Goal: Information Seeking & Learning: Check status

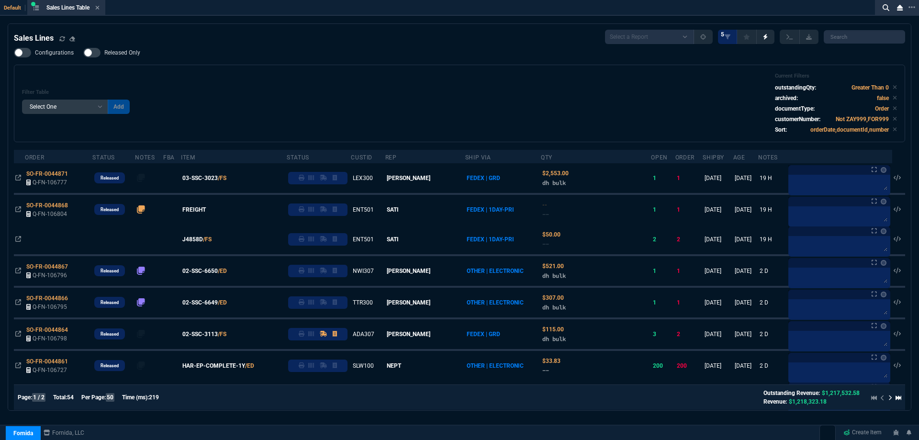
select select
click at [100, 9] on icon at bounding box center [97, 8] width 4 height 6
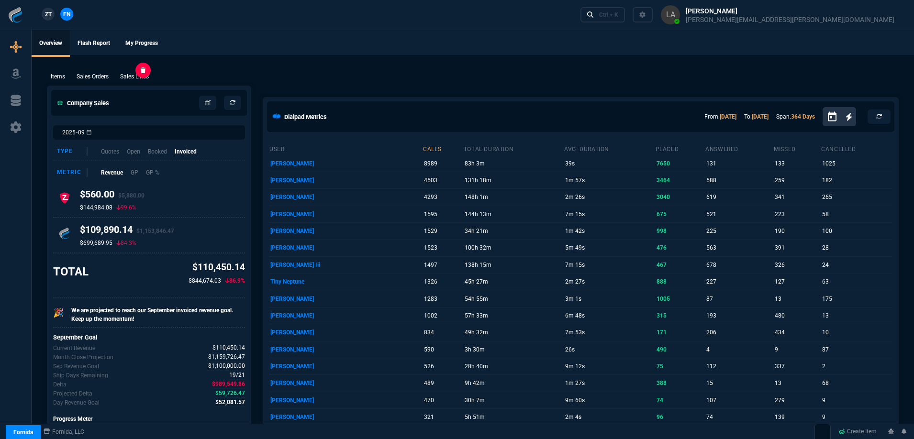
click at [136, 77] on p "Sales Lines" at bounding box center [134, 76] width 29 height 9
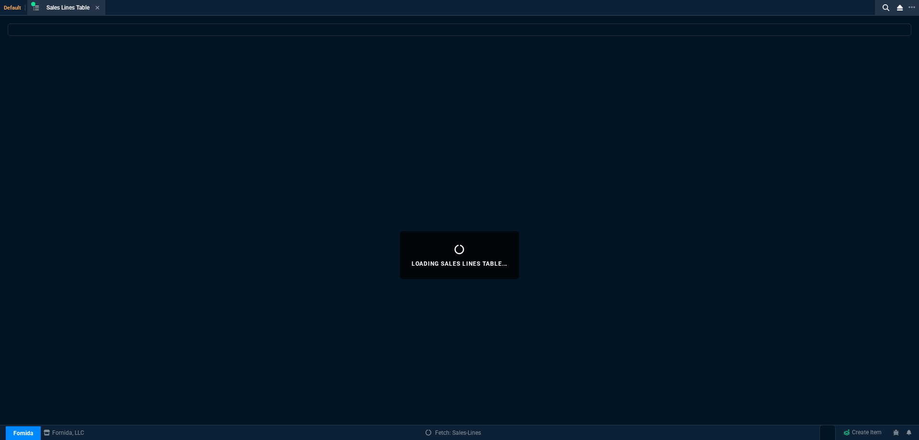
select select
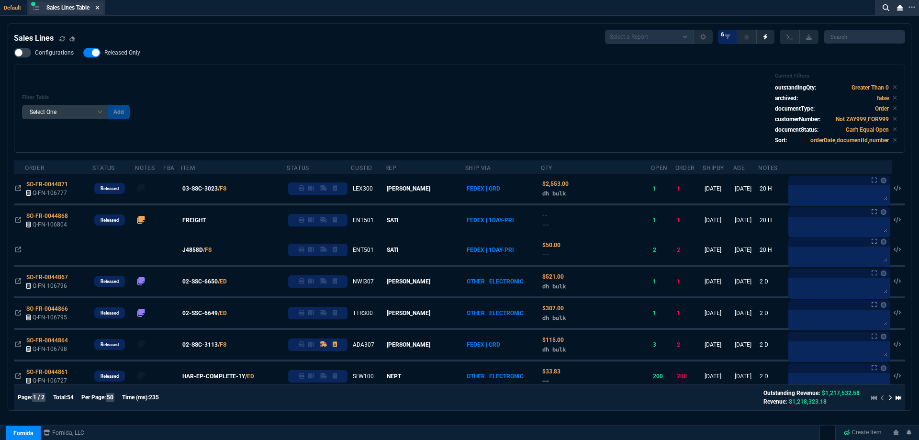
click at [100, 7] on icon at bounding box center [97, 8] width 4 height 6
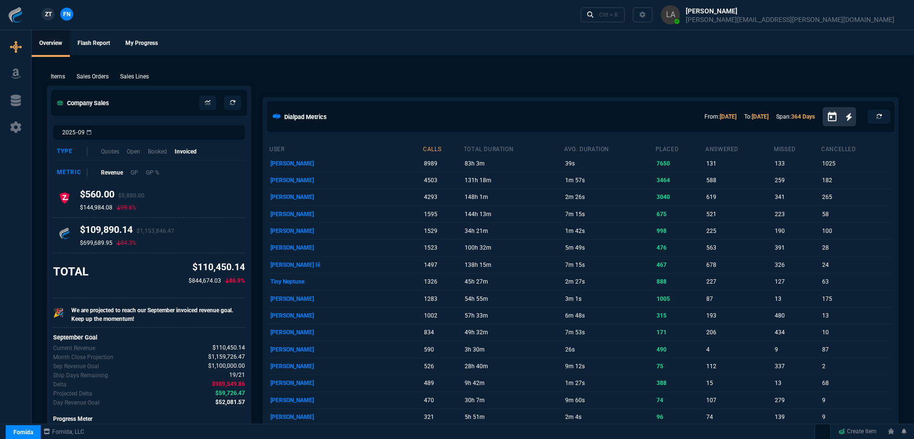
click at [45, 11] on span "ZT" at bounding box center [48, 14] width 7 height 9
click at [130, 74] on p "Sales Lines" at bounding box center [134, 76] width 29 height 9
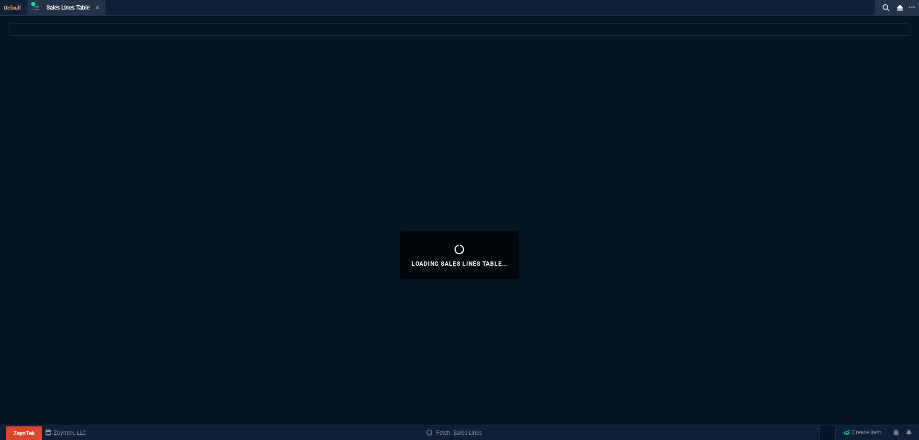
select select
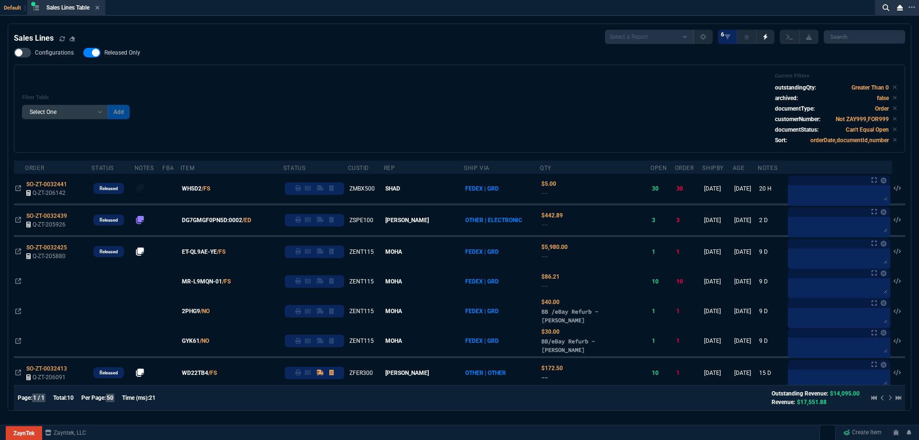
click at [128, 55] on span "Released Only" at bounding box center [122, 53] width 36 height 8
click at [83, 53] on input "Released Only" at bounding box center [83, 53] width 0 height 0
checkbox input "false"
click at [352, 100] on div "Filter Table Select One Add Filter () Age () ATS () Cond (itemVariantCode) Cust…" at bounding box center [459, 109] width 875 height 72
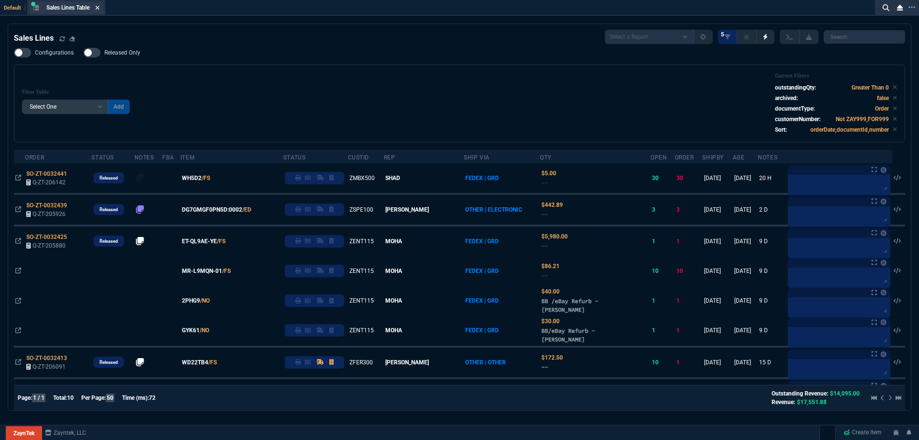
click at [97, 8] on icon at bounding box center [97, 8] width 4 height 6
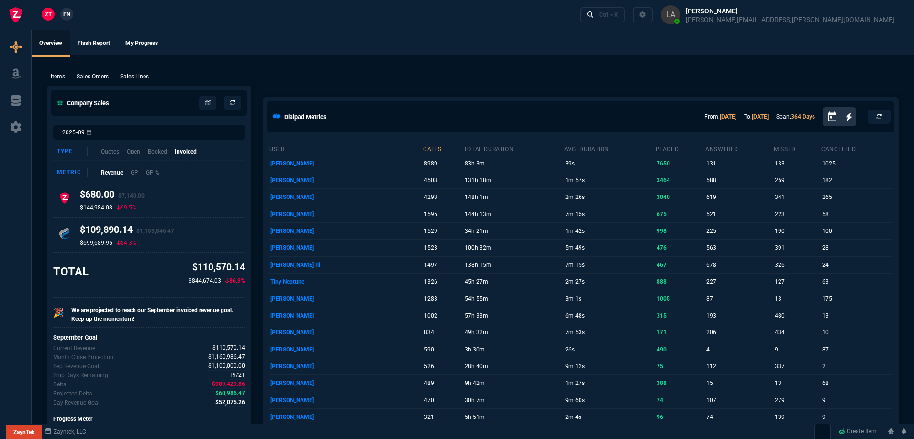
click at [277, 435] on div "ZaynTek ZaynTek Fornida Zayntek, LLC Create Item" at bounding box center [457, 432] width 914 height 16
click at [68, 14] on span "FN" at bounding box center [66, 14] width 7 height 9
click at [132, 72] on p "Sales Lines" at bounding box center [134, 76] width 29 height 9
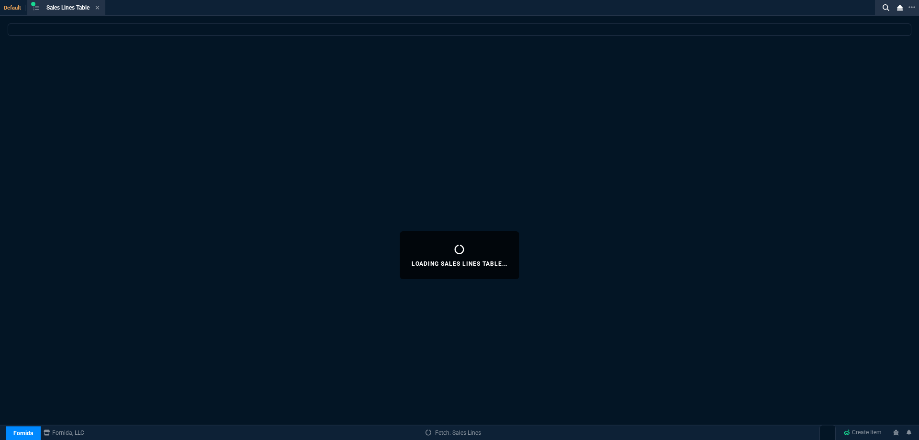
select select
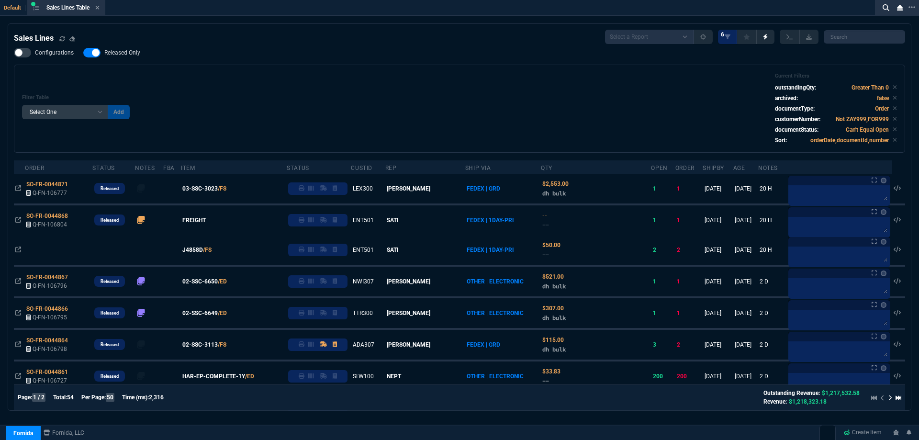
click at [121, 52] on span "Released Only" at bounding box center [122, 53] width 36 height 8
click at [83, 53] on input "Released Only" at bounding box center [83, 53] width 0 height 0
click at [397, 89] on div "Filter Table Select One Add Filter () Age () ATS () Cond (itemVariantCode) Cust…" at bounding box center [459, 109] width 875 height 72
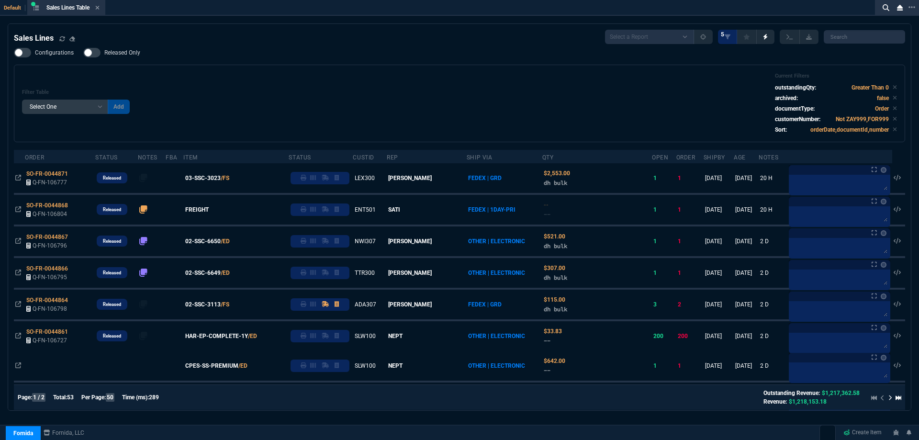
click at [111, 52] on span "Released Only" at bounding box center [122, 53] width 36 height 8
click at [83, 53] on input "Released Only" at bounding box center [83, 53] width 0 height 0
click at [257, 79] on div "Filter Table Select One Add Filter () Age () ATS () Cond (itemVariantCode) Cust…" at bounding box center [459, 103] width 875 height 61
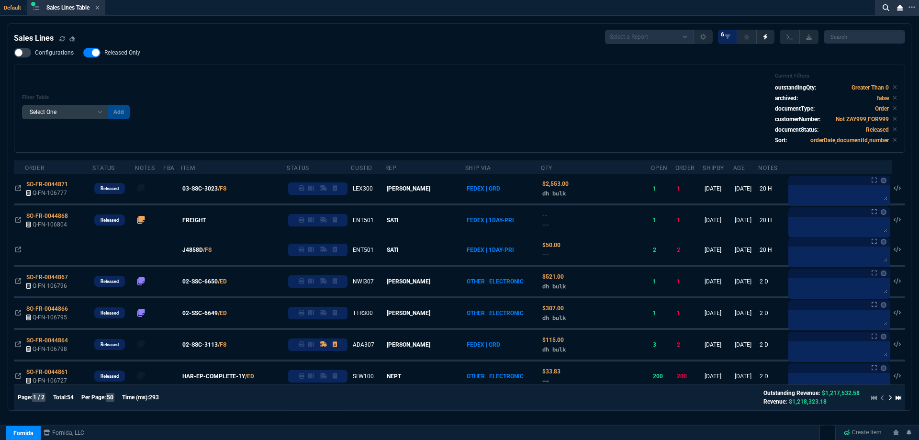
click at [126, 55] on span "Released Only" at bounding box center [122, 53] width 36 height 8
click at [83, 53] on input "Released Only" at bounding box center [83, 53] width 0 height 0
checkbox input "false"
click at [284, 77] on div "Filter Table Select One Add Filter () Age () ATS () Cond (itemVariantCode) Cust…" at bounding box center [459, 109] width 875 height 72
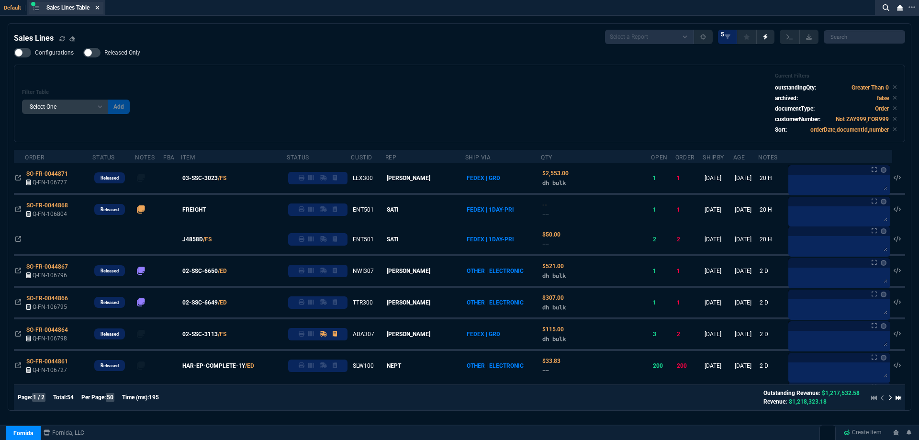
click at [99, 8] on icon at bounding box center [97, 8] width 4 height 6
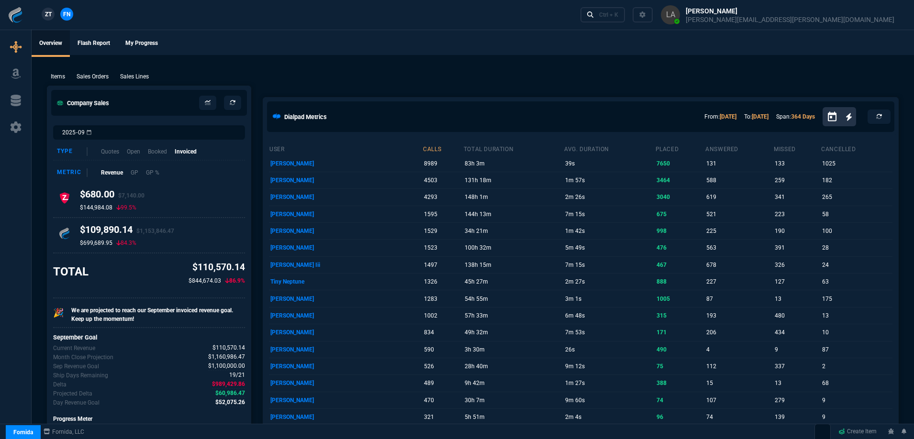
click at [51, 16] on span "ZT" at bounding box center [48, 14] width 7 height 9
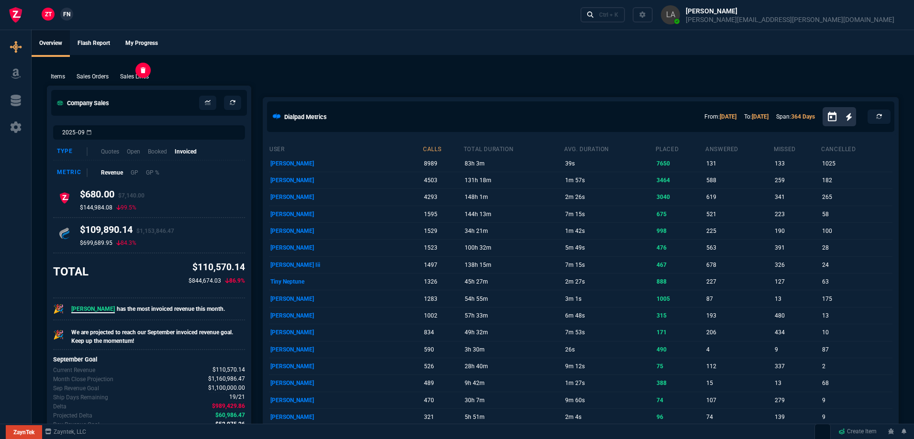
click at [140, 80] on p "Sales Lines" at bounding box center [134, 76] width 29 height 9
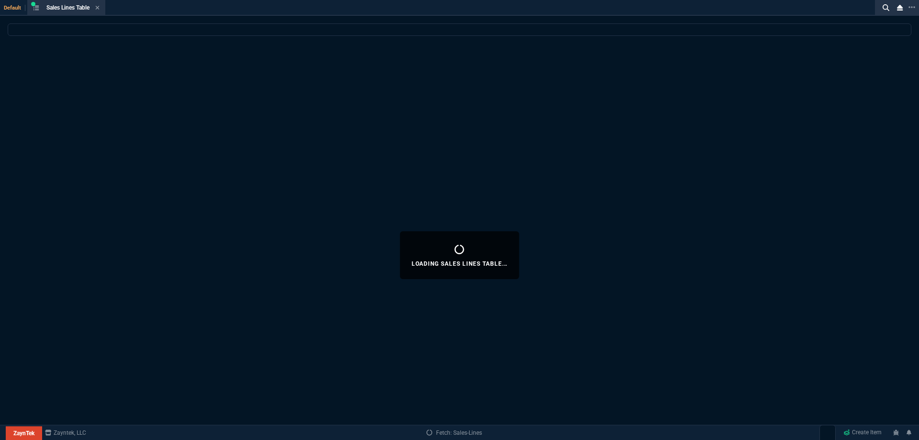
select select
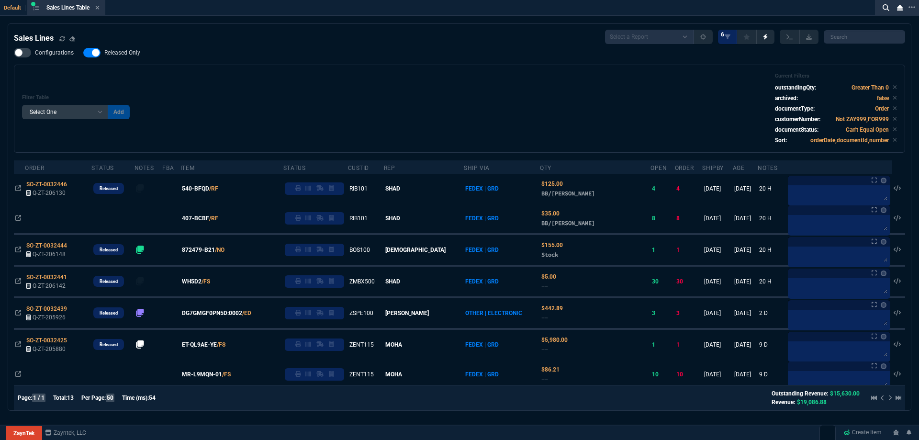
click at [123, 52] on span "Released Only" at bounding box center [122, 53] width 36 height 8
click at [83, 53] on input "Released Only" at bounding box center [83, 53] width 0 height 0
checkbox input "false"
click at [358, 63] on div "Configurations Released Only Filter Table Select One Add Filter () Age () ATS (…" at bounding box center [459, 100] width 891 height 105
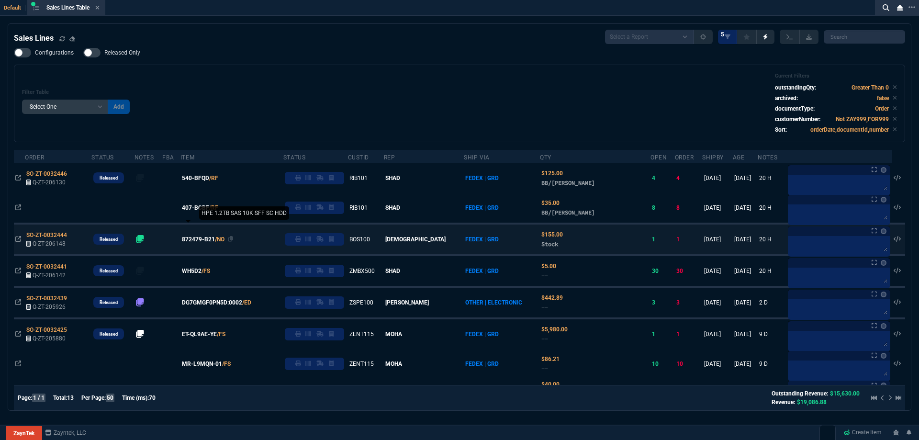
click at [205, 241] on span "872479-B21" at bounding box center [198, 239] width 33 height 9
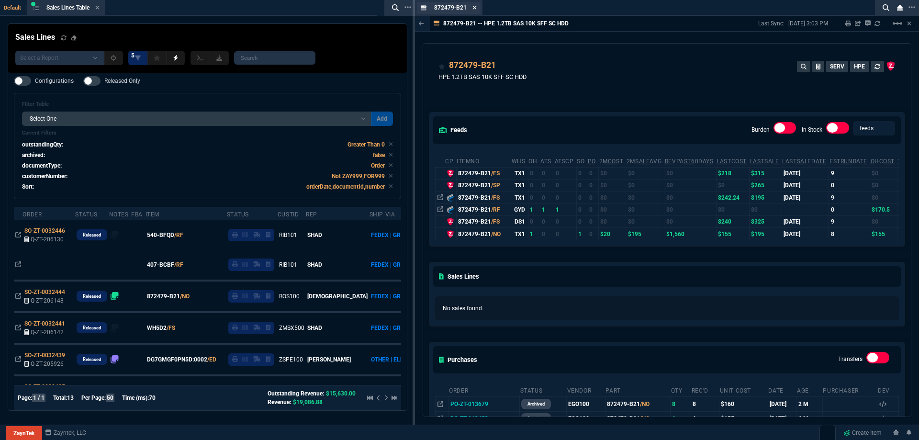
click at [475, 7] on icon at bounding box center [475, 8] width 4 height 4
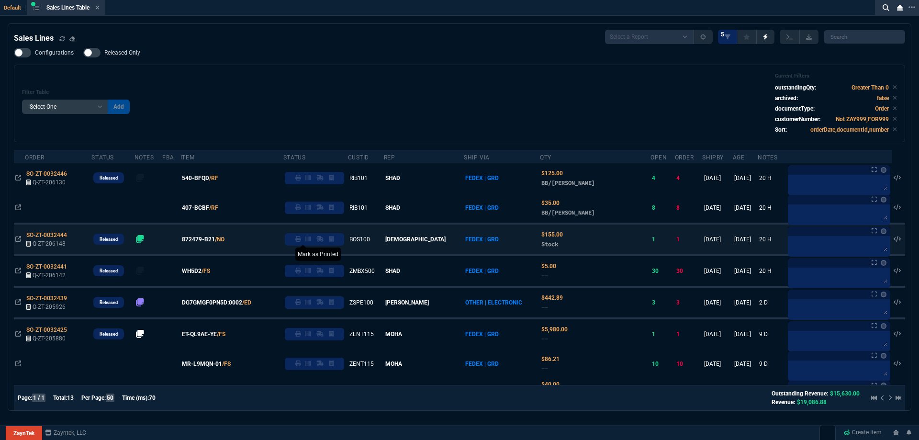
click at [301, 239] on icon at bounding box center [298, 239] width 6 height 6
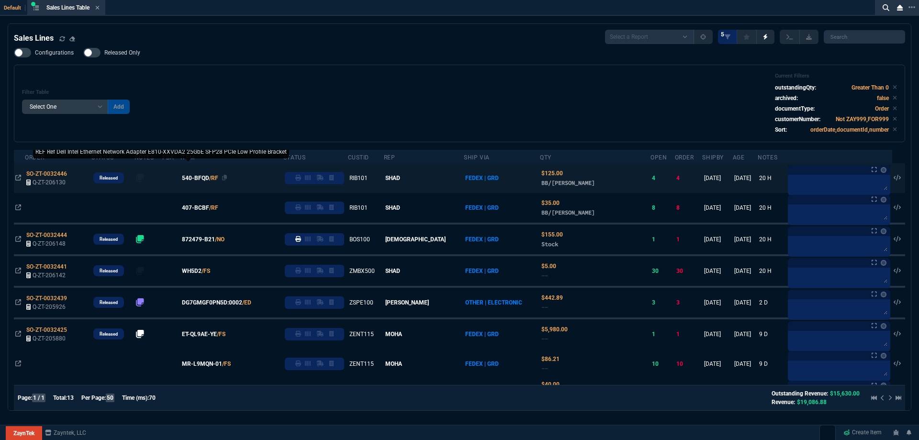
click at [205, 180] on span "540-BFQD" at bounding box center [195, 178] width 27 height 9
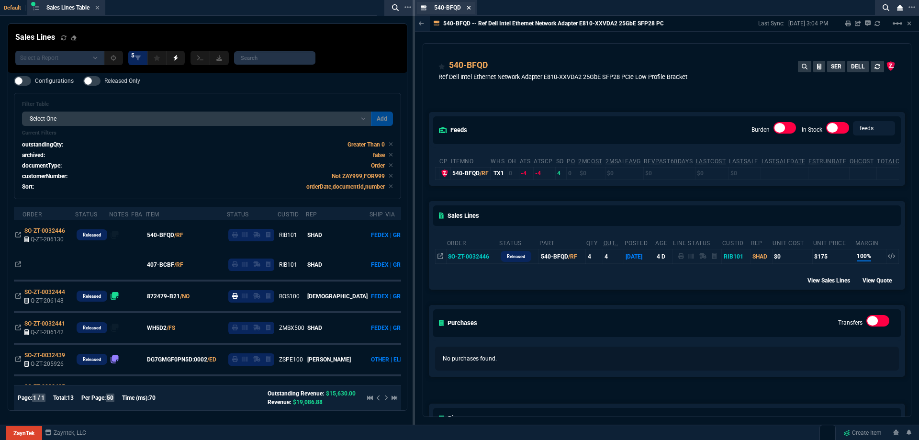
click at [468, 7] on icon at bounding box center [469, 8] width 4 height 6
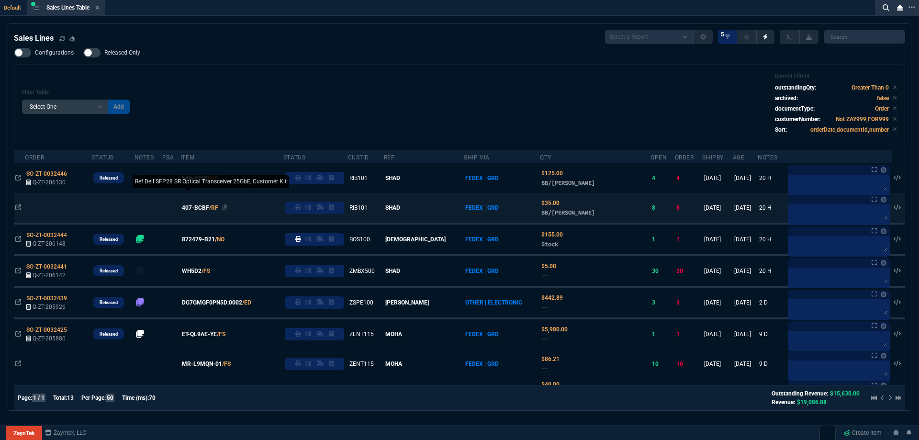
click at [205, 207] on span "407-BCBF" at bounding box center [195, 207] width 27 height 9
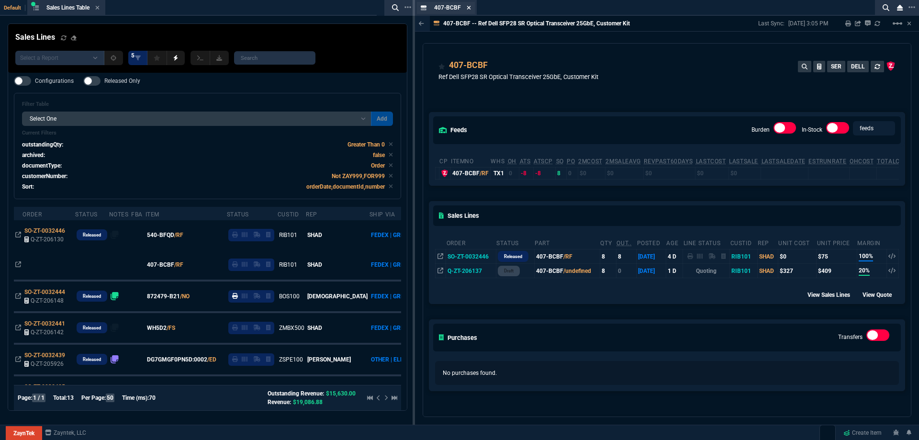
click at [468, 9] on icon at bounding box center [469, 8] width 4 height 4
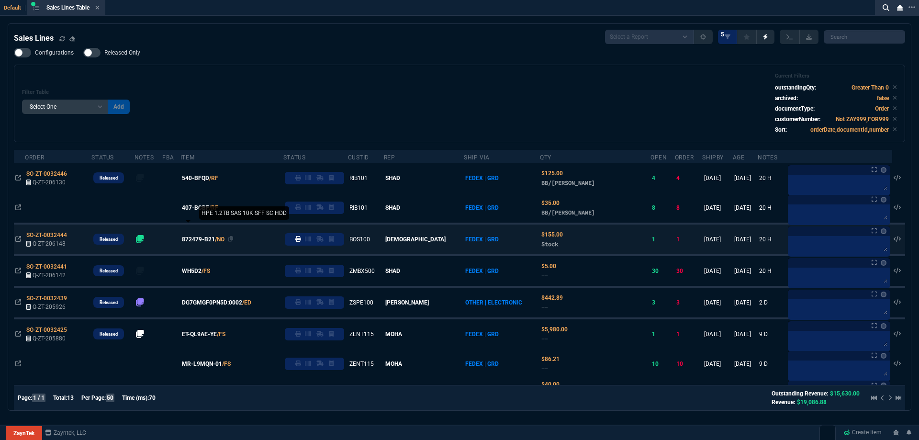
click at [215, 236] on span "872479-B21" at bounding box center [198, 239] width 33 height 9
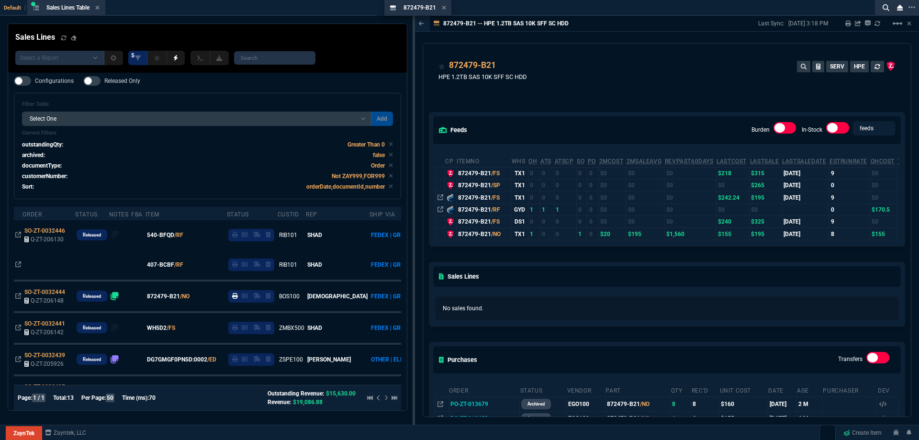
drag, startPoint x: 422, startPoint y: 5, endPoint x: 310, endPoint y: 11, distance: 111.7
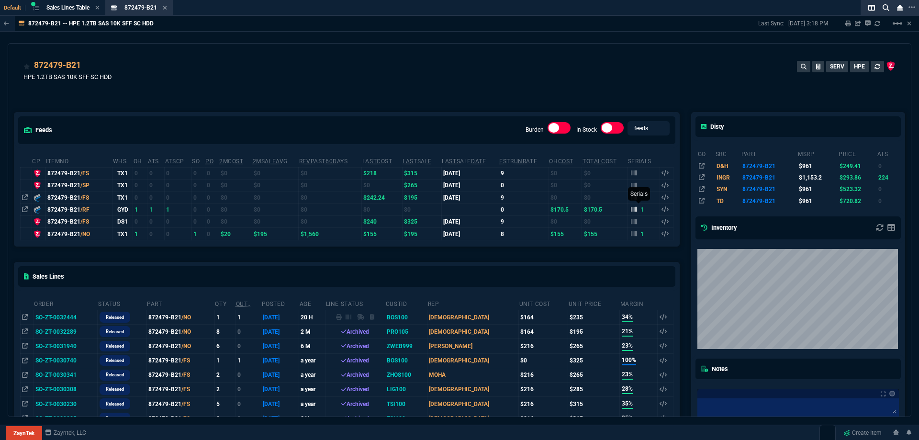
click at [631, 207] on icon at bounding box center [634, 209] width 6 height 6
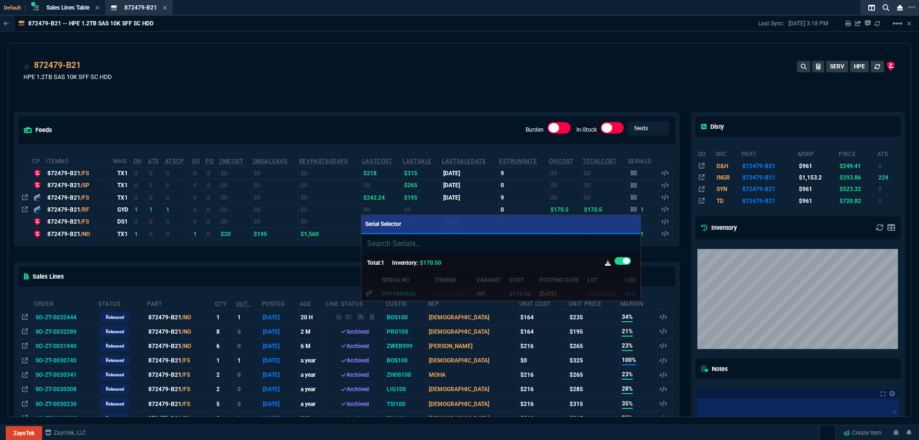
click at [533, 84] on div at bounding box center [459, 220] width 919 height 440
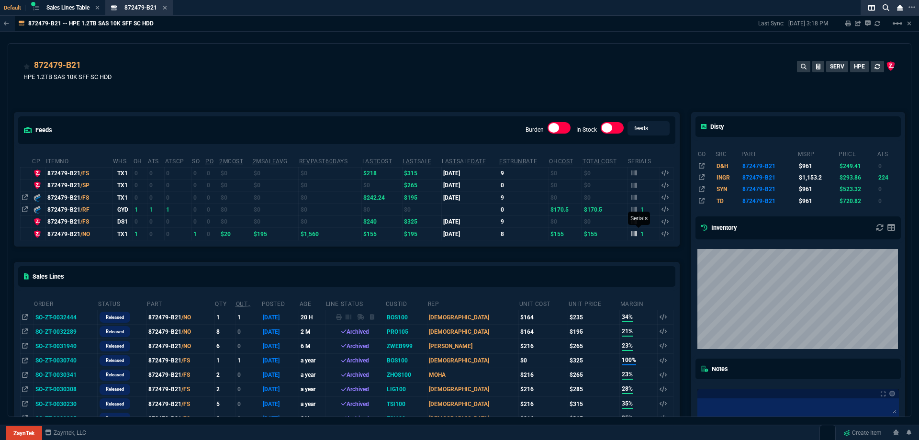
click at [631, 232] on icon at bounding box center [634, 234] width 6 height 6
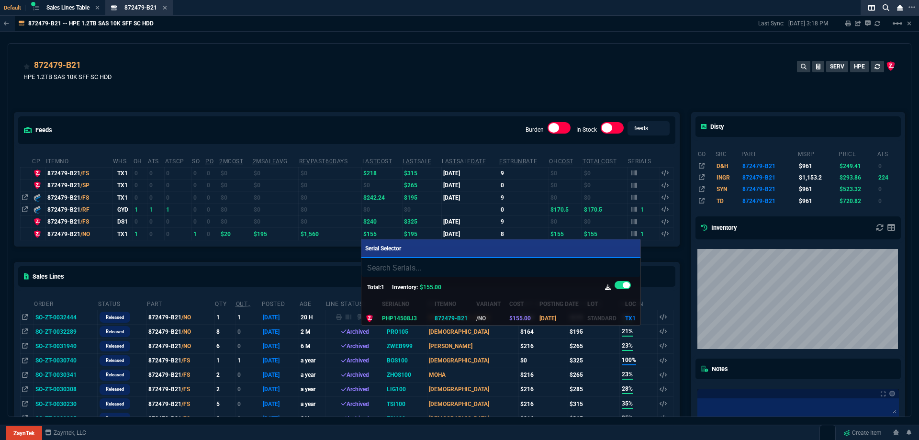
click at [530, 83] on div at bounding box center [459, 220] width 919 height 440
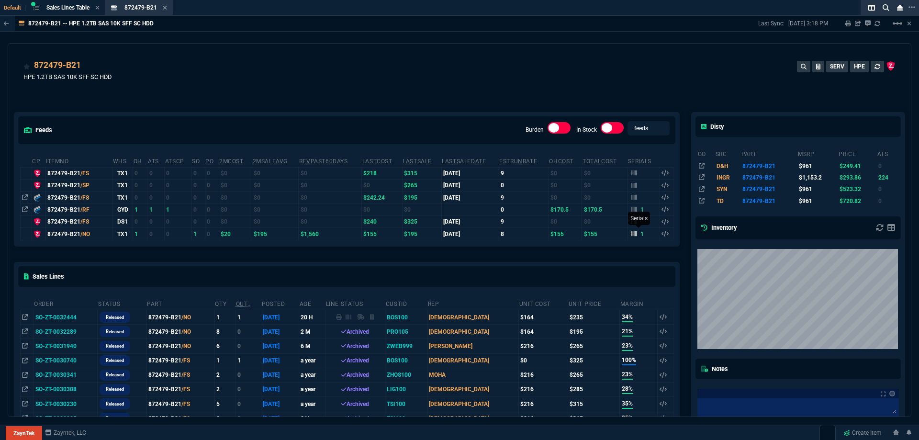
click at [631, 235] on icon at bounding box center [634, 233] width 6 height 5
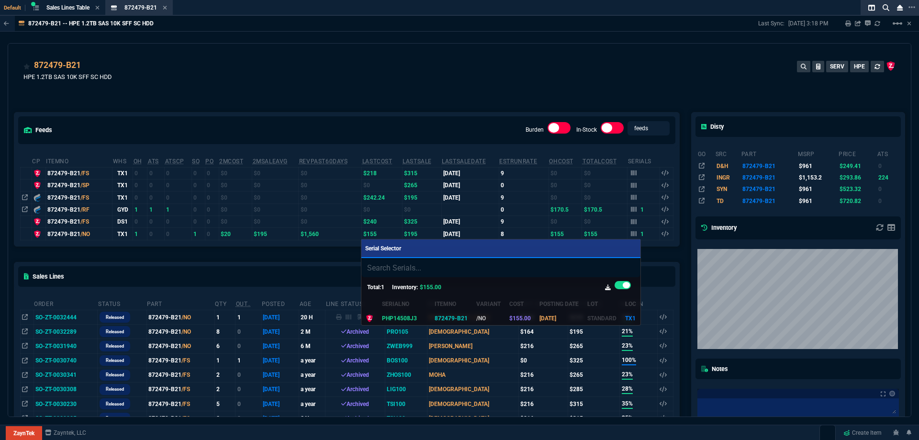
click at [400, 31] on div at bounding box center [459, 220] width 919 height 440
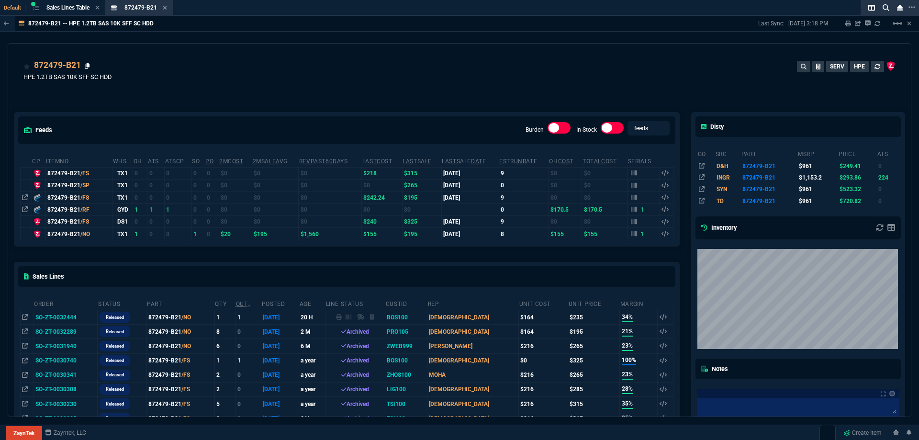
click at [86, 66] on icon at bounding box center [87, 66] width 5 height 6
click at [633, 235] on div "1" at bounding box center [637, 234] width 13 height 9
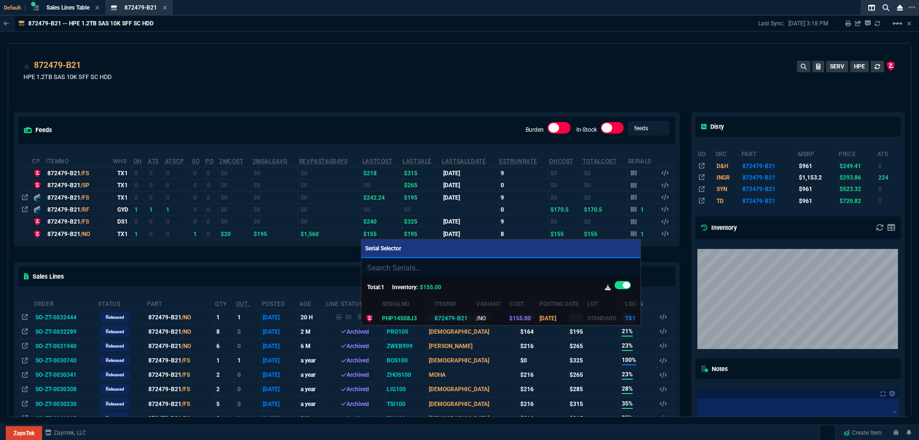
click at [521, 84] on div at bounding box center [459, 220] width 919 height 440
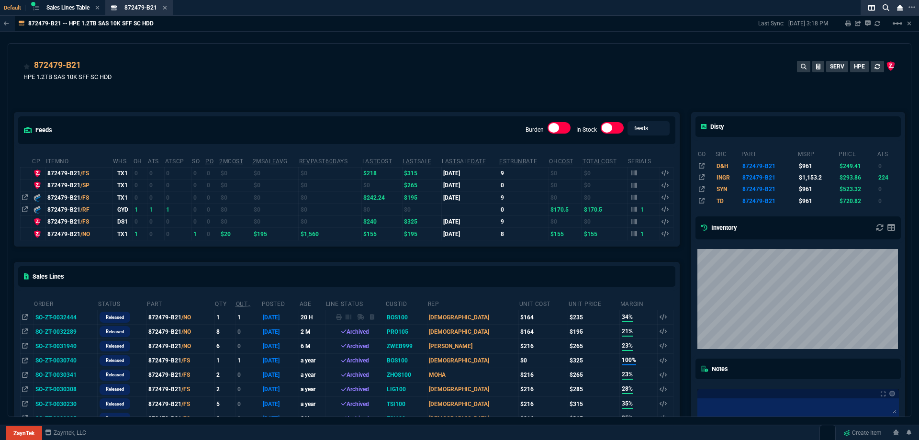
click at [604, 61] on div "872479-B21 HPE 1.2TB SAS 10K SFF SC HDD SERV HPE" at bounding box center [459, 76] width 872 height 34
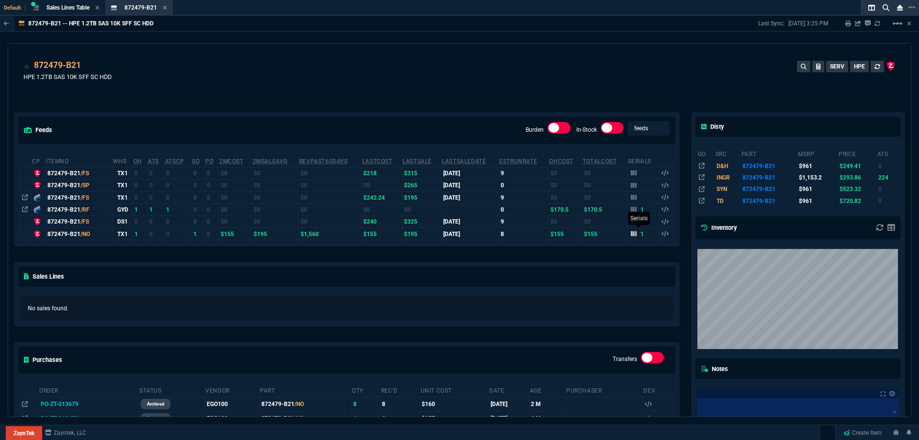
click at [631, 234] on icon at bounding box center [634, 234] width 6 height 6
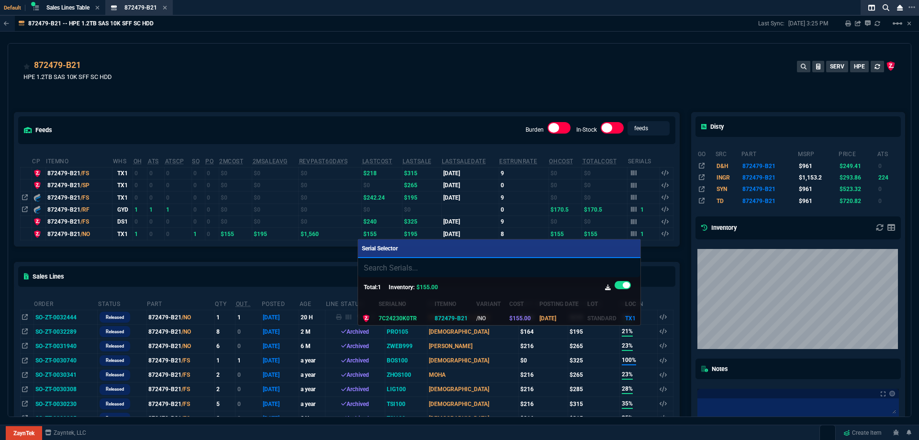
click at [419, 92] on div at bounding box center [459, 220] width 919 height 440
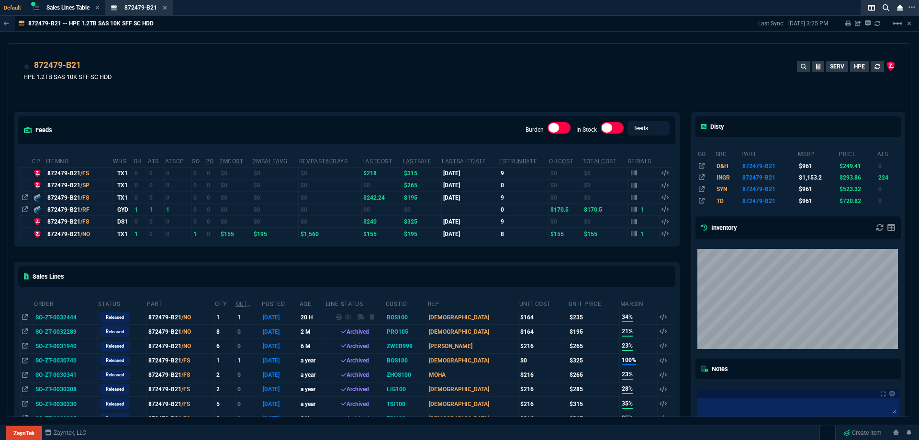
click at [167, 8] on icon at bounding box center [165, 8] width 4 height 6
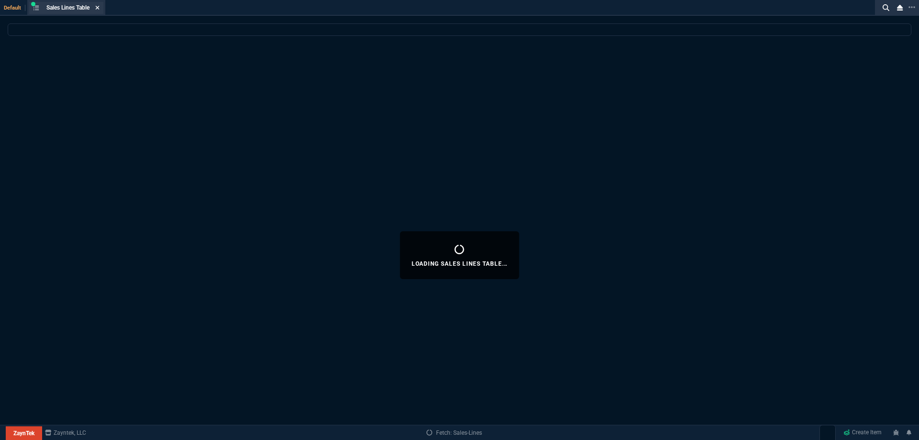
select select
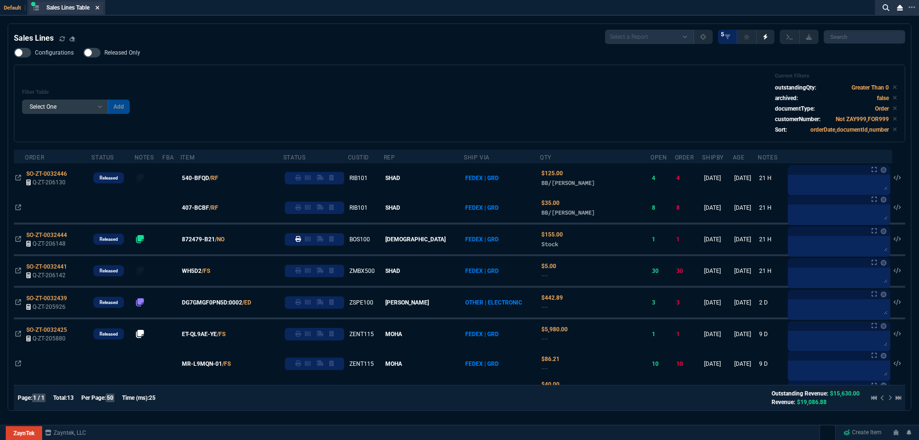
click at [100, 10] on icon at bounding box center [97, 8] width 4 height 6
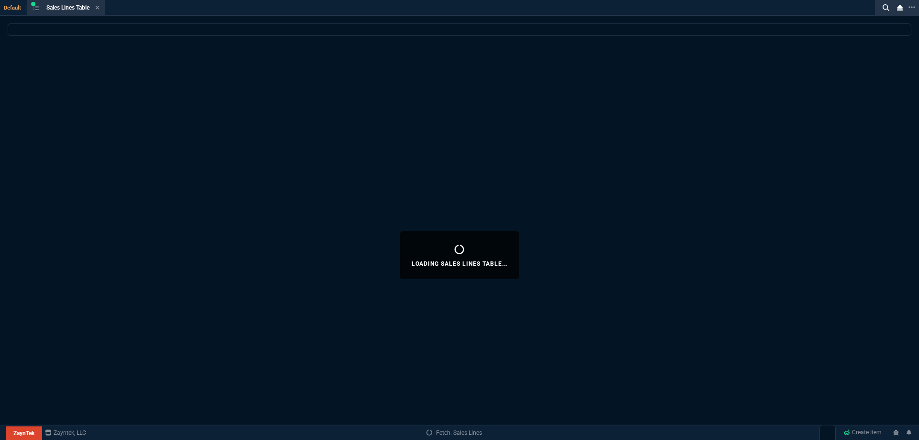
select select
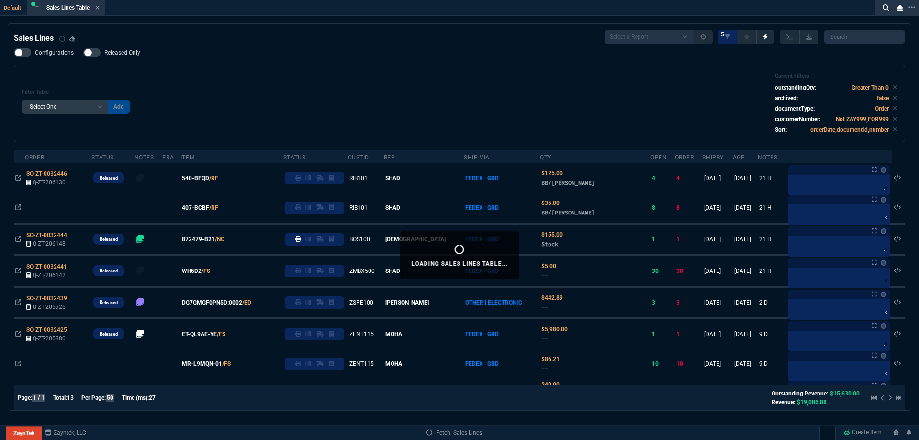
click at [101, 8] on div "Sales Lines Table Loading..." at bounding box center [66, 8] width 74 height 12
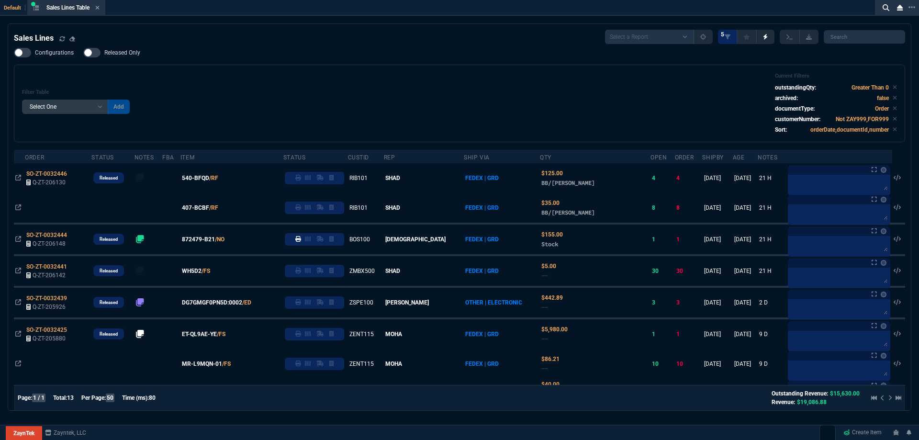
click at [97, 9] on icon at bounding box center [97, 8] width 4 height 6
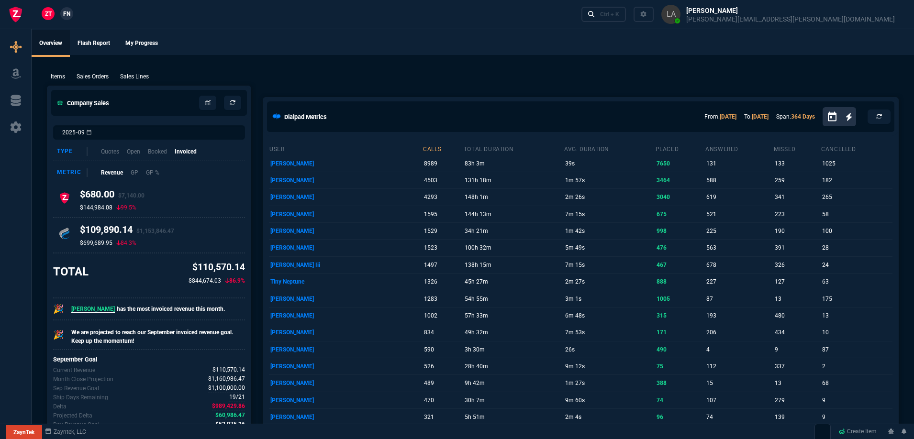
click at [67, 16] on span "FN" at bounding box center [66, 14] width 7 height 9
click at [136, 77] on p "Sales Lines" at bounding box center [134, 76] width 29 height 9
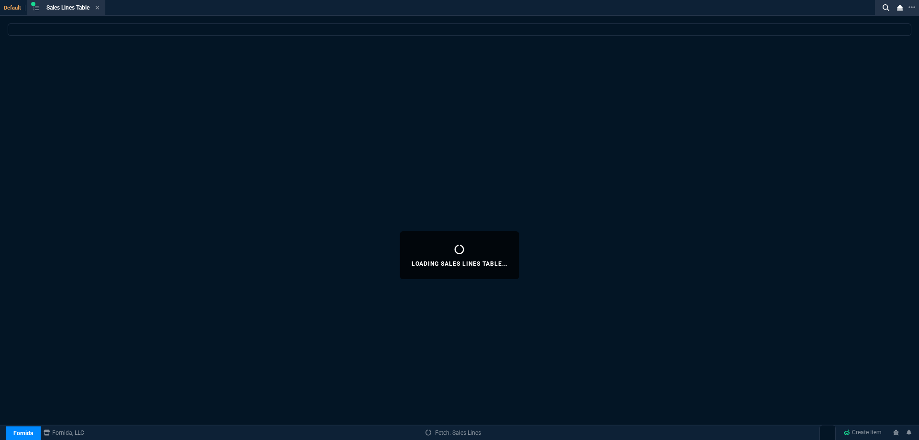
select select
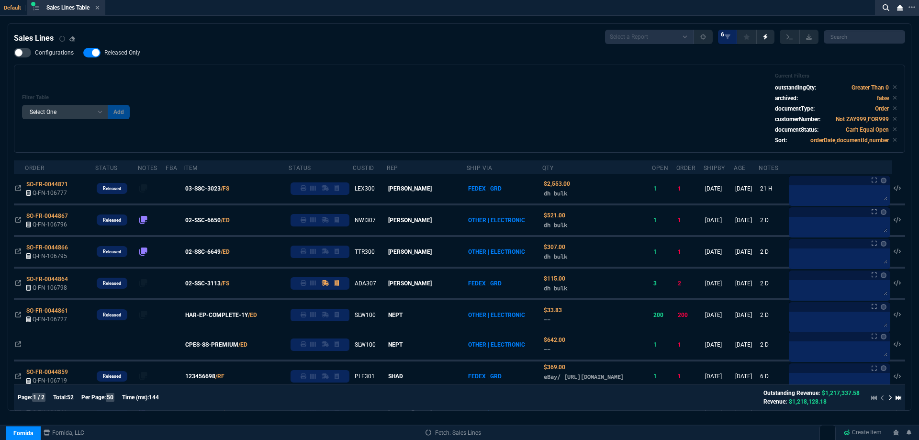
click at [125, 55] on span "Released Only" at bounding box center [122, 53] width 36 height 8
click at [83, 53] on input "Released Only" at bounding box center [83, 53] width 0 height 0
checkbox input "false"
click at [370, 53] on div "Configurations Released Only Filter Table Select One Add Filter () Age () ATS (…" at bounding box center [459, 100] width 891 height 105
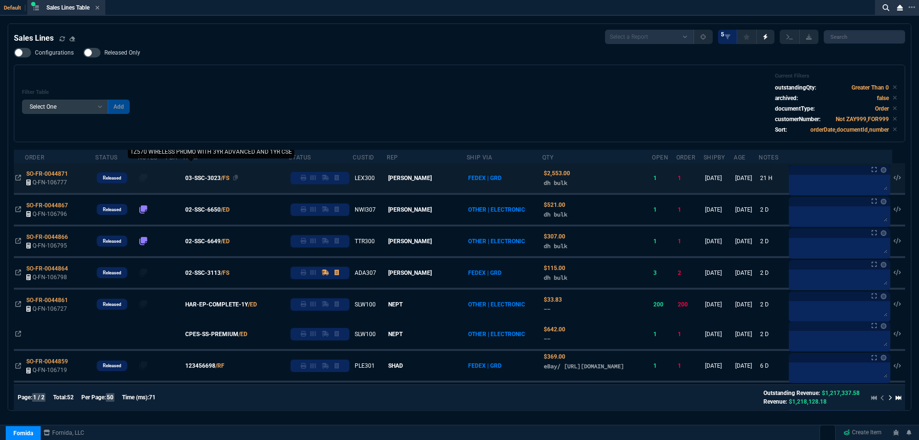
click at [204, 180] on span "03-SSC-3023" at bounding box center [202, 178] width 35 height 9
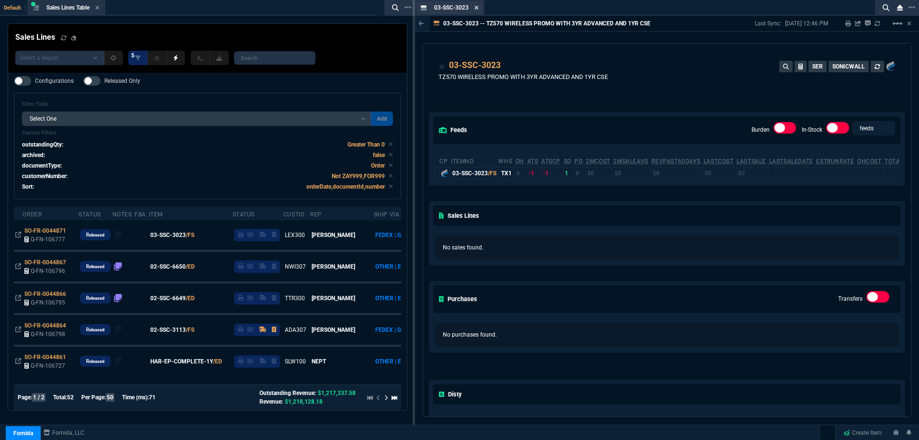
click at [477, 6] on icon at bounding box center [476, 8] width 4 height 6
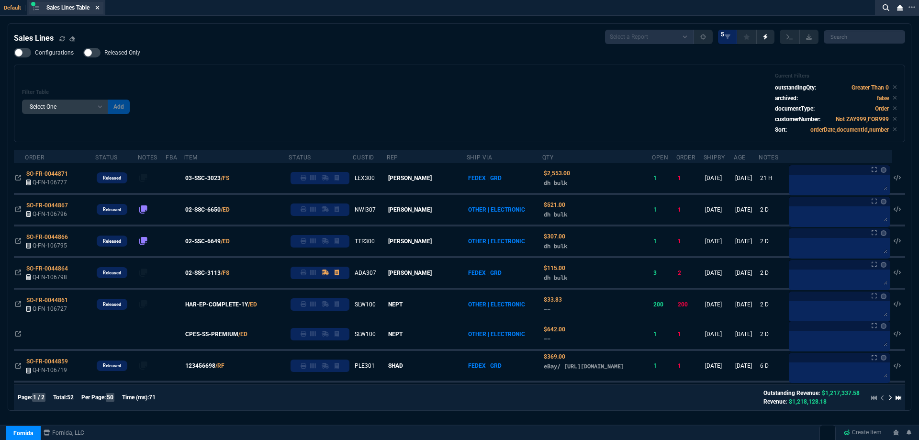
click at [99, 8] on icon at bounding box center [98, 8] width 4 height 4
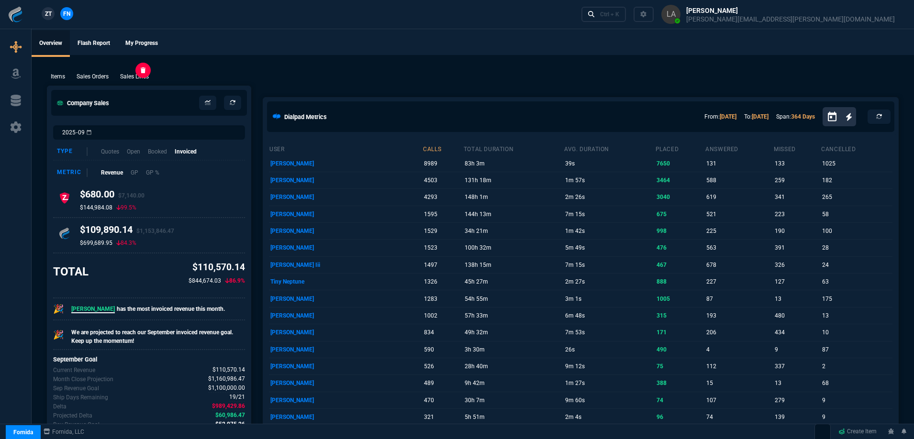
click at [147, 75] on p "Sales Lines" at bounding box center [134, 76] width 29 height 9
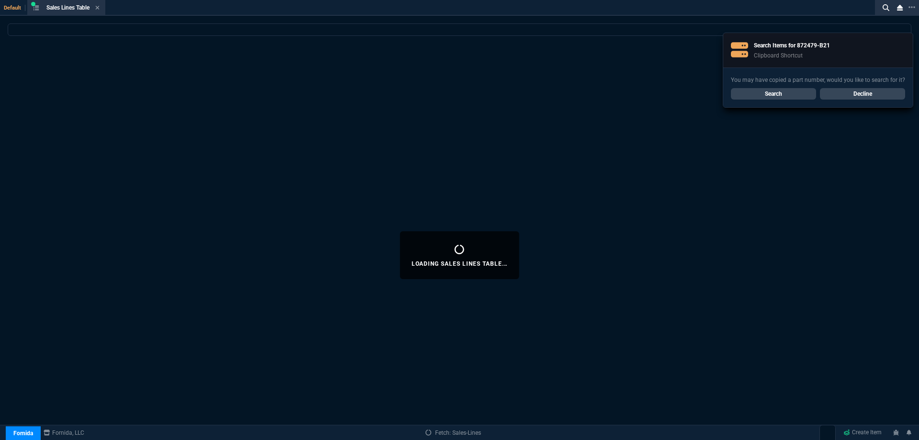
select select
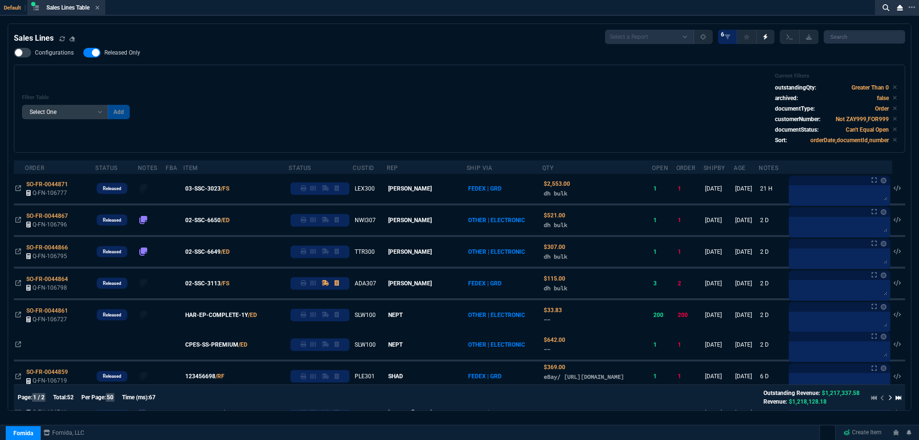
click at [135, 56] on span "Released Only" at bounding box center [122, 53] width 36 height 8
click at [83, 53] on input "Released Only" at bounding box center [83, 53] width 0 height 0
checkbox input "false"
click at [323, 76] on div "Filter Table Select One Add Filter () Age () ATS () Cond (itemVariantCode) Cust…" at bounding box center [459, 109] width 875 height 72
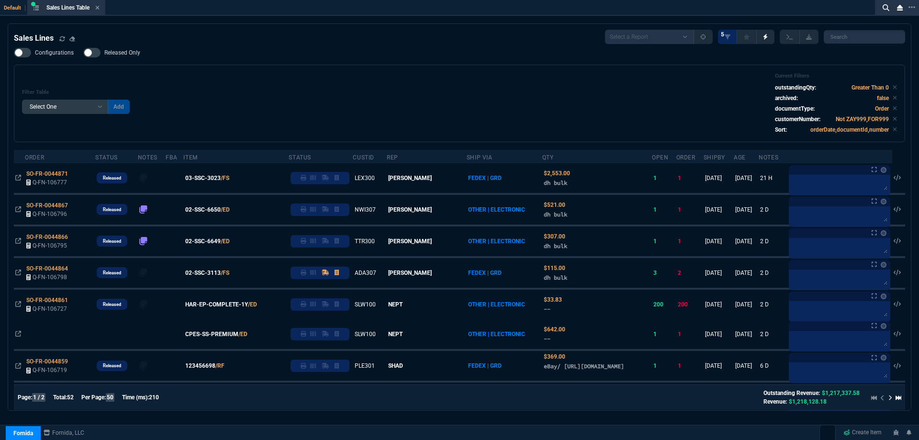
click at [97, 11] on nx-icon at bounding box center [97, 8] width 4 height 8
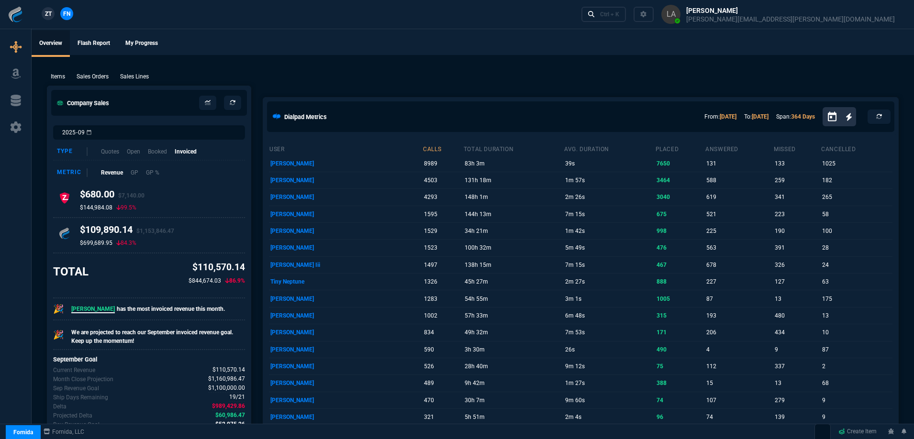
click at [50, 13] on span "ZT" at bounding box center [48, 14] width 7 height 9
click at [141, 79] on p "Sales Lines" at bounding box center [134, 76] width 29 height 9
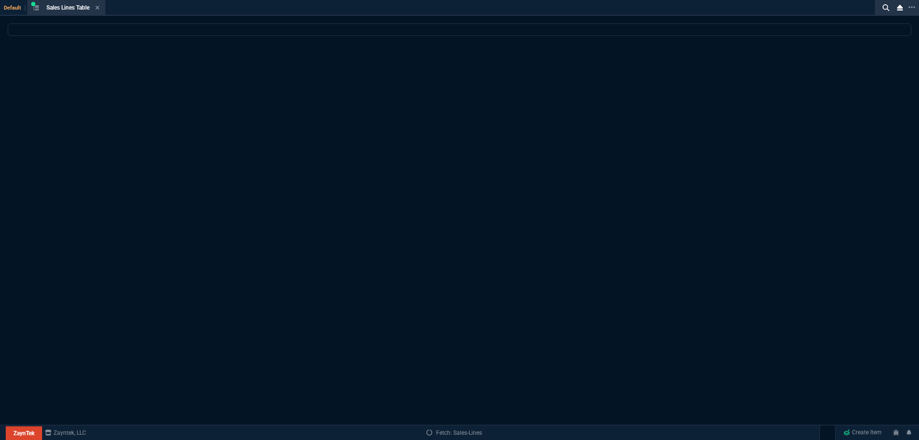
select select
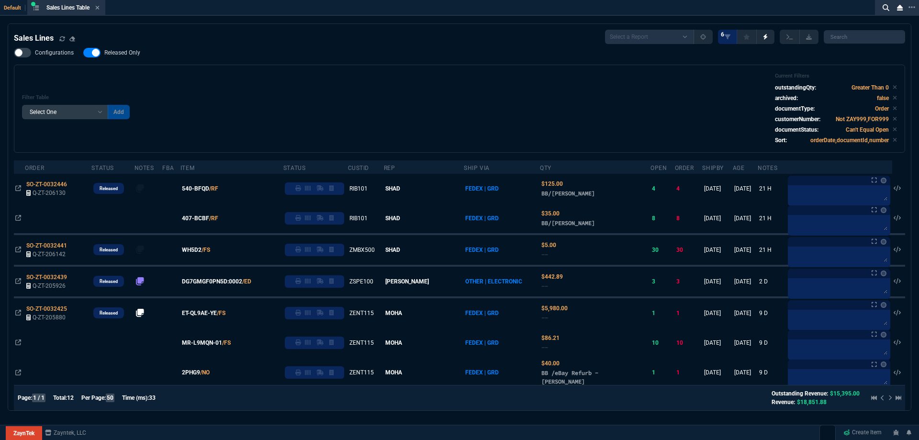
click at [129, 56] on span "Released Only" at bounding box center [122, 53] width 36 height 8
click at [83, 53] on input "Released Only" at bounding box center [83, 53] width 0 height 0
checkbox input "false"
click at [451, 74] on div "Filter Table Select One Add Filter () Age () ATS () Cond (itemVariantCode) Cust…" at bounding box center [459, 109] width 875 height 72
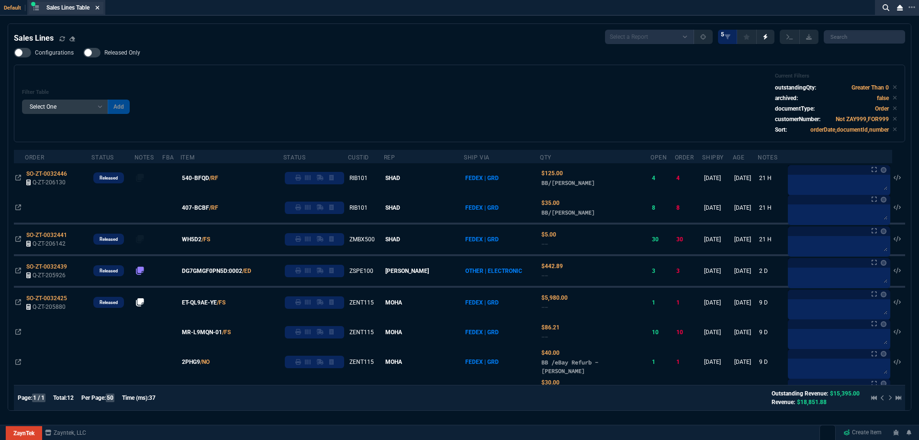
click at [98, 7] on icon at bounding box center [97, 8] width 4 height 6
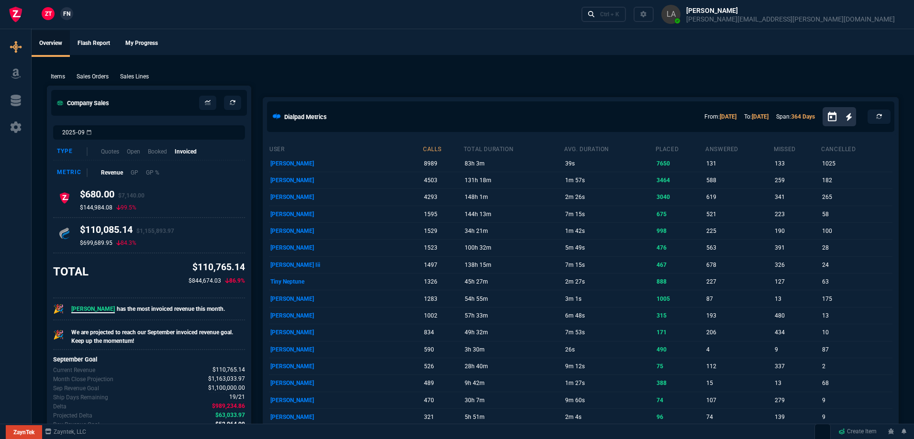
click at [71, 16] on link "FN" at bounding box center [66, 13] width 13 height 13
click at [125, 74] on p "Sales Lines" at bounding box center [134, 76] width 29 height 9
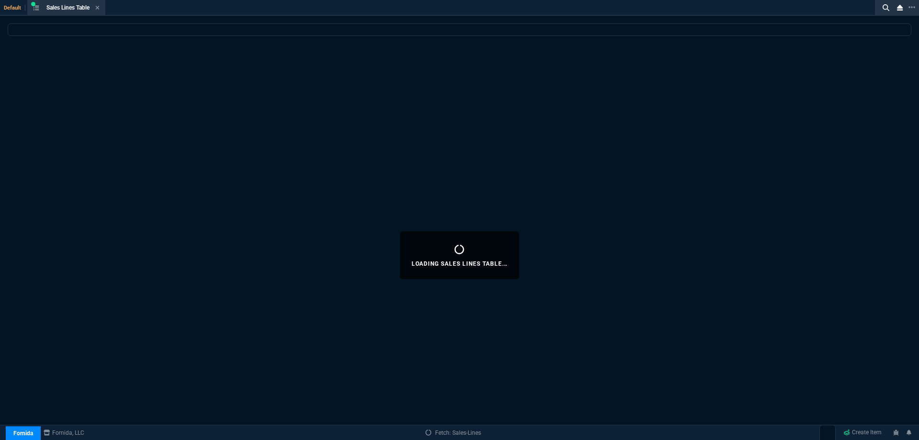
select select
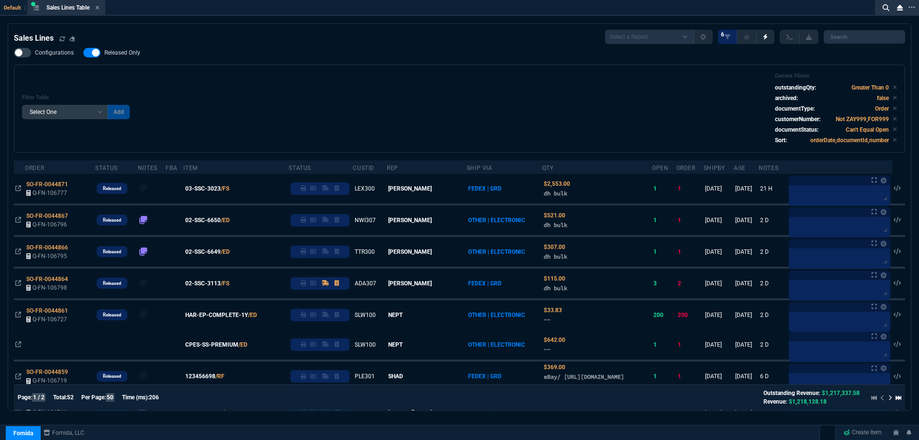
click at [120, 52] on span "Released Only" at bounding box center [122, 53] width 36 height 8
click at [83, 53] on input "Released Only" at bounding box center [83, 53] width 0 height 0
checkbox input "false"
click at [223, 69] on div "Filter Table Select One Add Filter () Age () ATS () Cond (itemVariantCode) Cust…" at bounding box center [459, 109] width 891 height 88
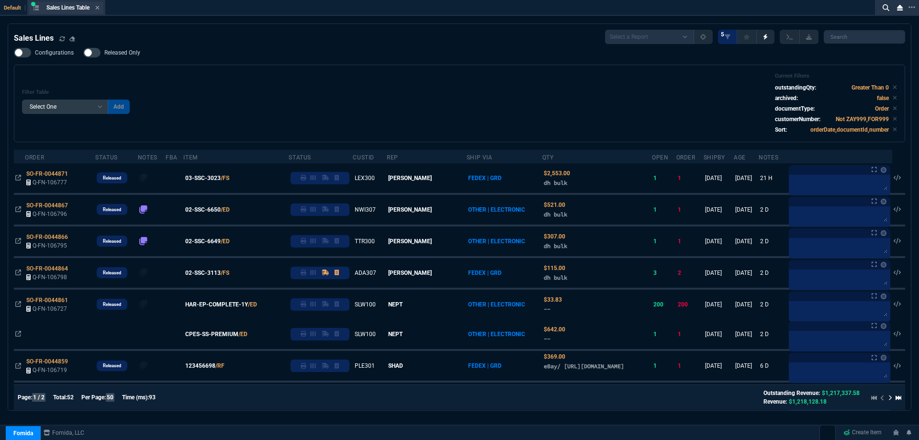
click at [102, 9] on div "Sales Lines Table Sales Line" at bounding box center [66, 8] width 74 height 12
click at [100, 9] on icon at bounding box center [98, 8] width 4 height 4
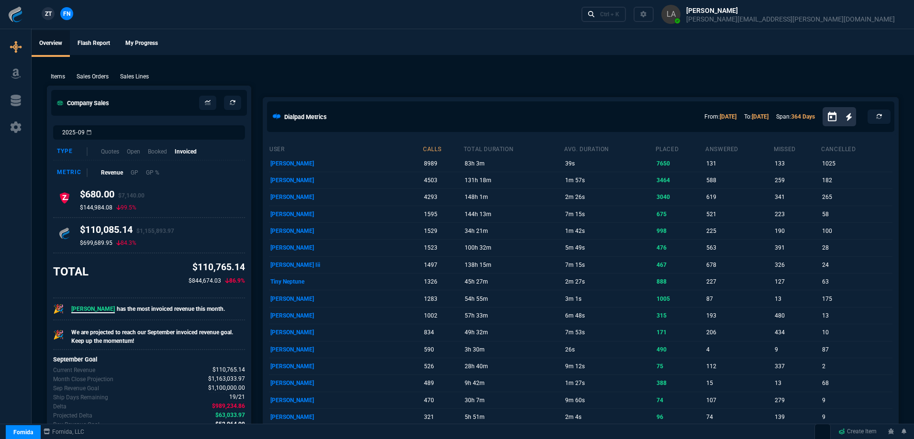
click at [45, 14] on span "ZT" at bounding box center [48, 14] width 7 height 9
click at [147, 77] on p "Sales Lines" at bounding box center [134, 76] width 29 height 9
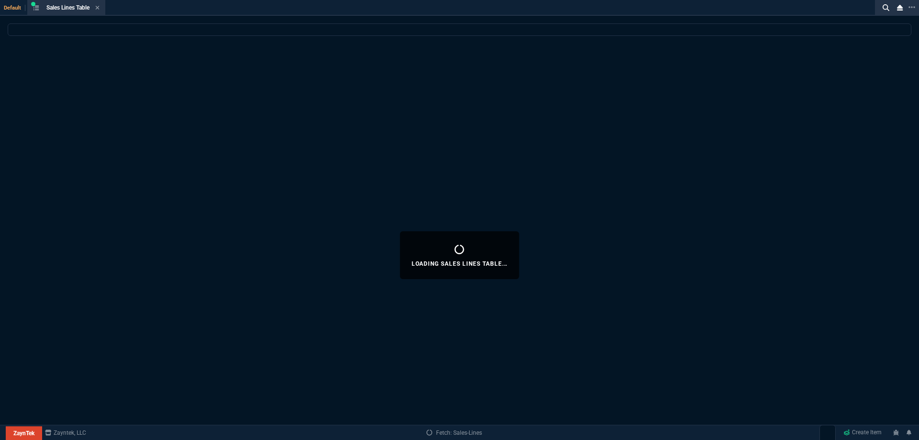
select select
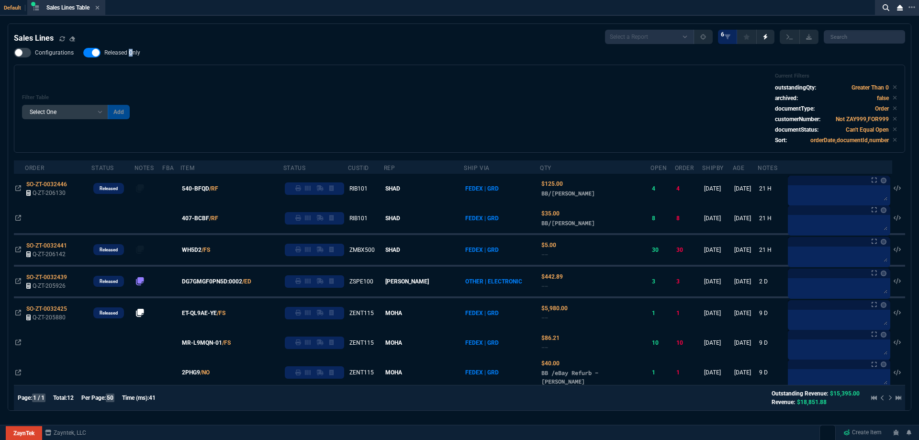
click at [131, 56] on span "Released Only" at bounding box center [122, 53] width 36 height 8
click at [218, 62] on div "Configurations Released Only Filter Table Select One Add Filter () Age () ATS (…" at bounding box center [459, 100] width 891 height 105
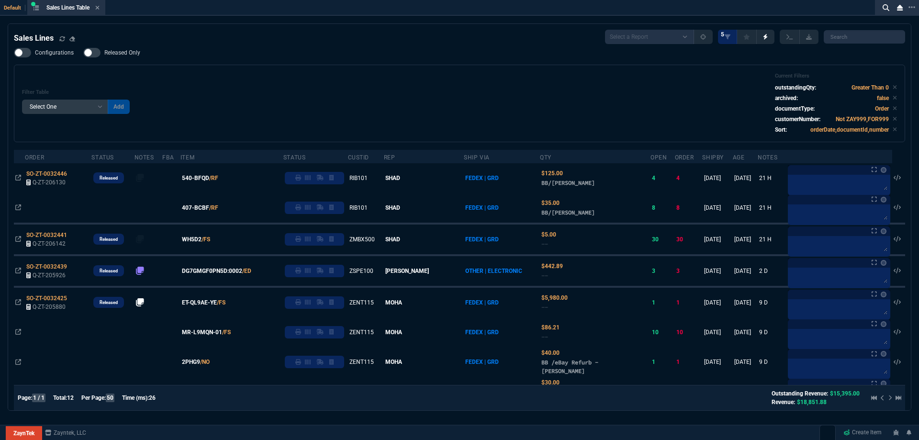
click at [133, 51] on span "Released Only" at bounding box center [122, 53] width 36 height 8
click at [83, 53] on input "Released Only" at bounding box center [83, 53] width 0 height 0
click at [200, 60] on div "Configurations Released Only Filter Table Select One Add Filter () Age () ATS (…" at bounding box center [459, 95] width 891 height 94
click at [105, 47] on div "Sales Lines Select a Report NEW QUERY SonicWall Sale AMZ (MTD) NEW QUERY INS100…" at bounding box center [459, 296] width 891 height 533
click at [138, 58] on nx-fornida-field-switch-one "Released Only" at bounding box center [116, 54] width 67 height 9
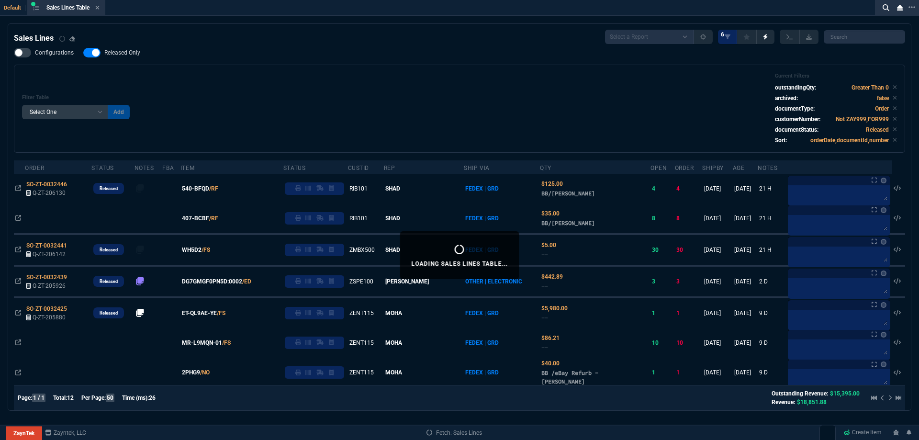
click at [173, 65] on div "Configurations Released Only Filter Table Select One Add Filter () Age () ATS (…" at bounding box center [459, 100] width 891 height 105
click at [126, 54] on span "Released Only" at bounding box center [122, 53] width 36 height 8
click at [83, 53] on input "Released Only" at bounding box center [83, 53] width 0 height 0
checkbox input "false"
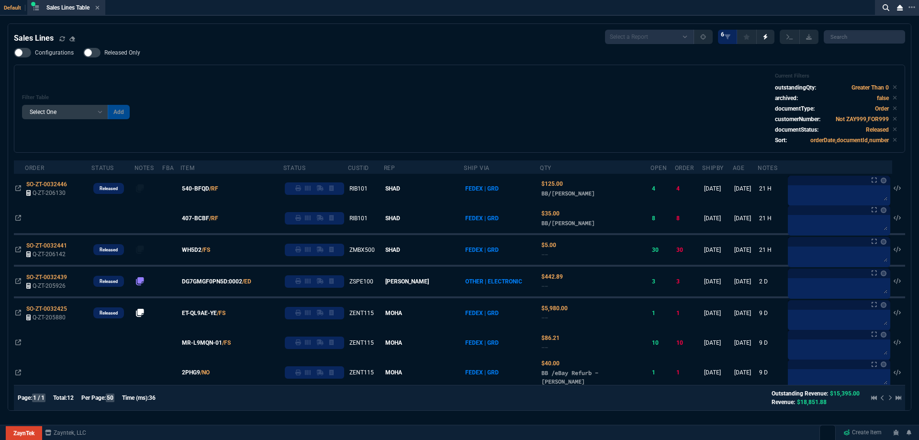
click at [207, 68] on div "Filter Table Select One Add Filter () Age () ATS () Cond (itemVariantCode) Cust…" at bounding box center [459, 109] width 891 height 88
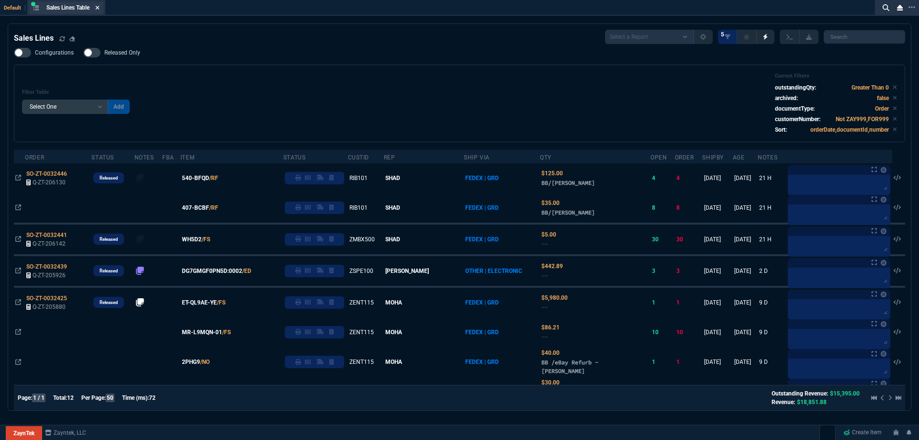
click at [100, 11] on nx-icon at bounding box center [97, 8] width 4 height 8
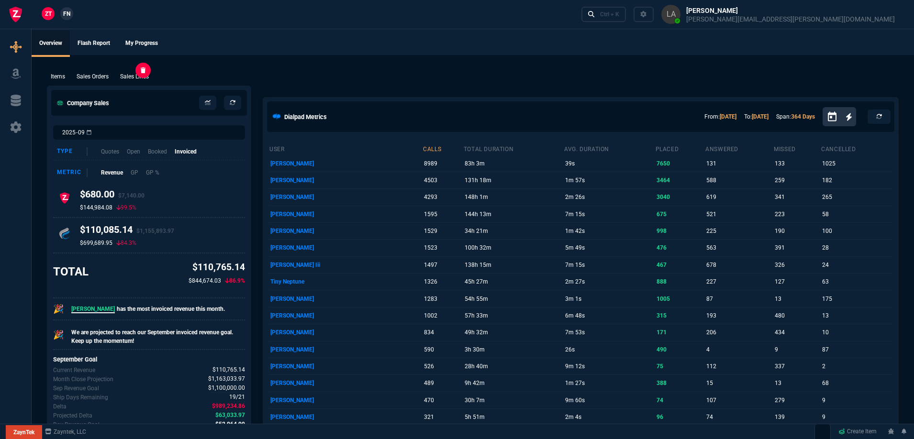
click at [143, 76] on p "Sales Lines" at bounding box center [134, 76] width 29 height 9
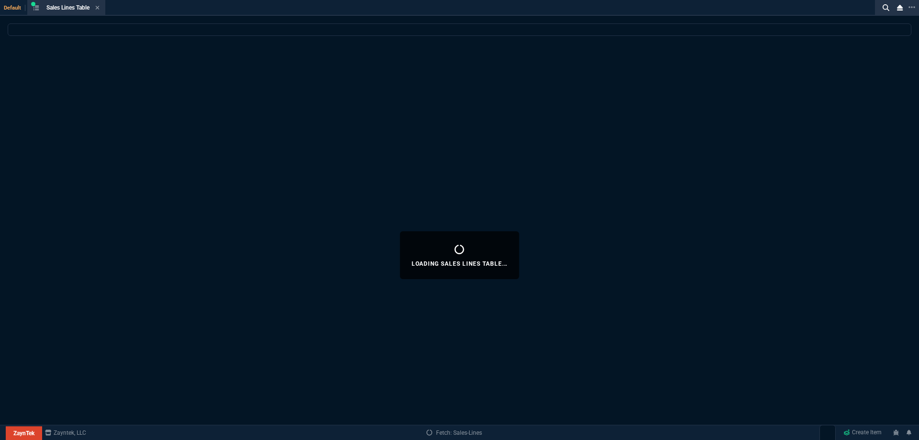
select select
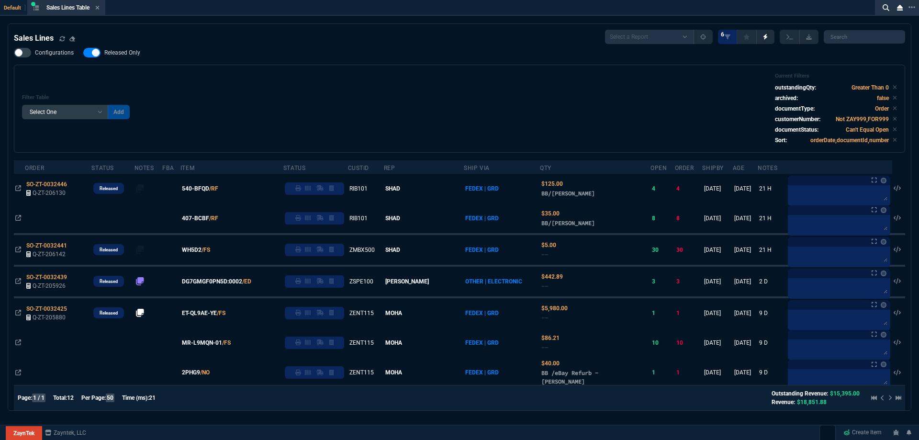
click at [129, 51] on span "Released Only" at bounding box center [122, 53] width 36 height 8
click at [83, 53] on input "Released Only" at bounding box center [83, 53] width 0 height 0
checkbox input "false"
click at [298, 57] on div "Configurations Released Only Filter Table Select One Add Filter () Age () ATS (…" at bounding box center [459, 100] width 891 height 105
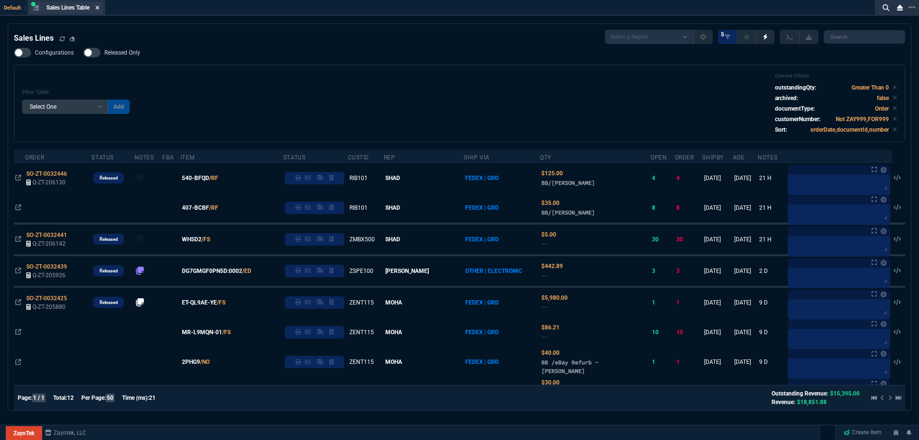
click at [100, 11] on fa-icon at bounding box center [97, 8] width 4 height 7
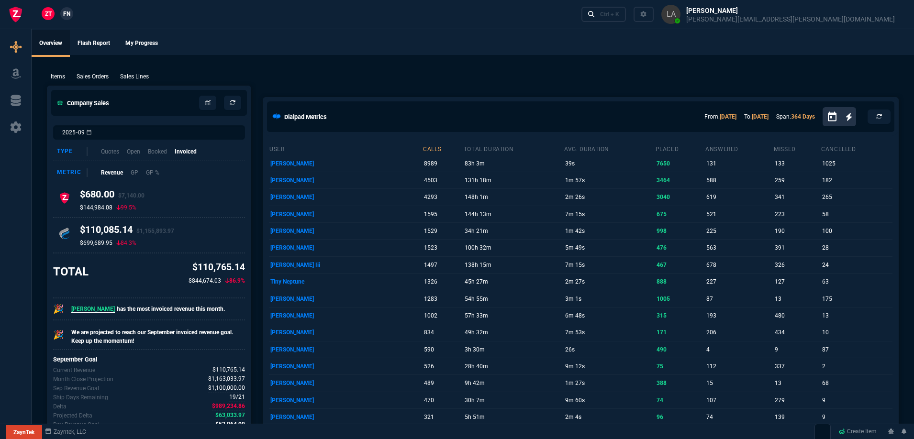
click at [64, 12] on span "FN" at bounding box center [66, 14] width 7 height 9
click at [131, 74] on p "Sales Lines" at bounding box center [134, 76] width 29 height 9
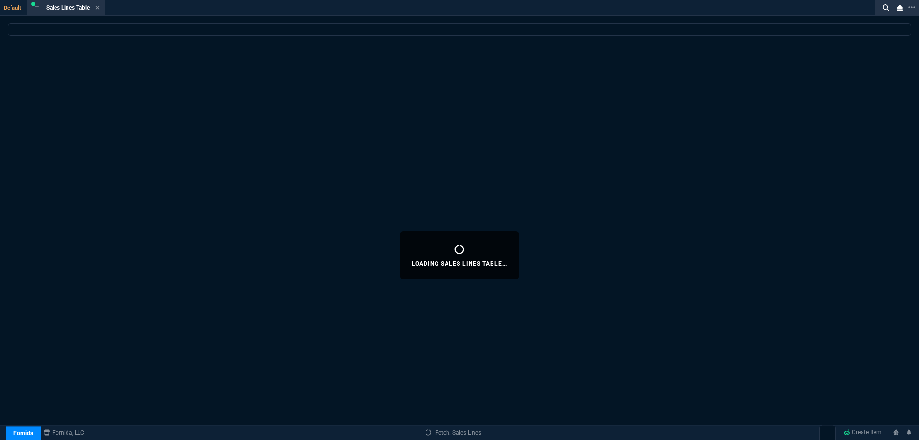
select select
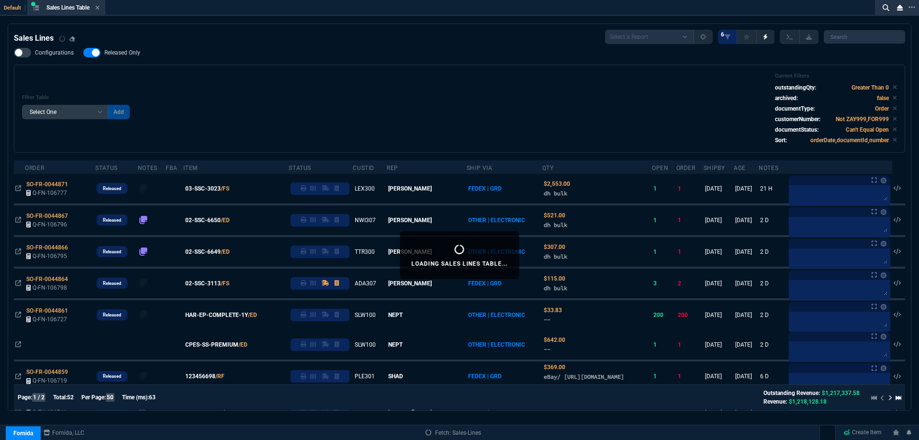
click at [120, 53] on span "Released Only" at bounding box center [122, 53] width 36 height 8
click at [83, 53] on input "Released Only" at bounding box center [83, 53] width 0 height 0
checkbox input "false"
click at [303, 90] on div "Filter Table Select One Add Filter () Age () ATS () Cond (itemVariantCode) Cust…" at bounding box center [459, 109] width 875 height 72
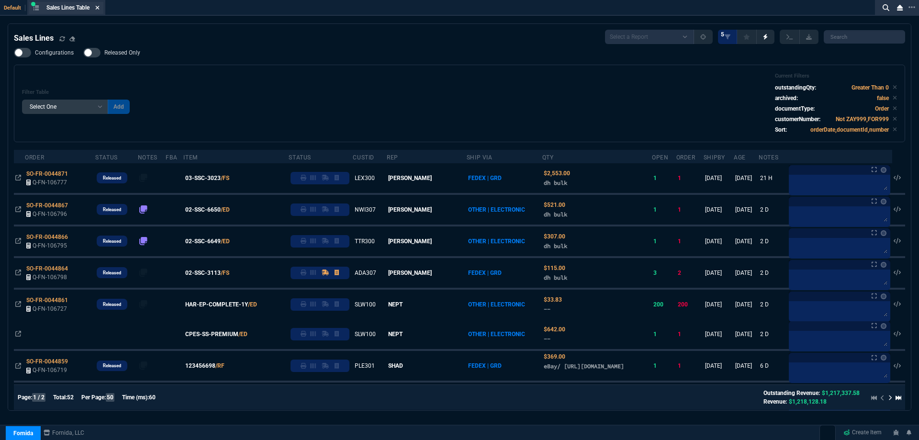
click at [100, 9] on icon at bounding box center [98, 8] width 4 height 4
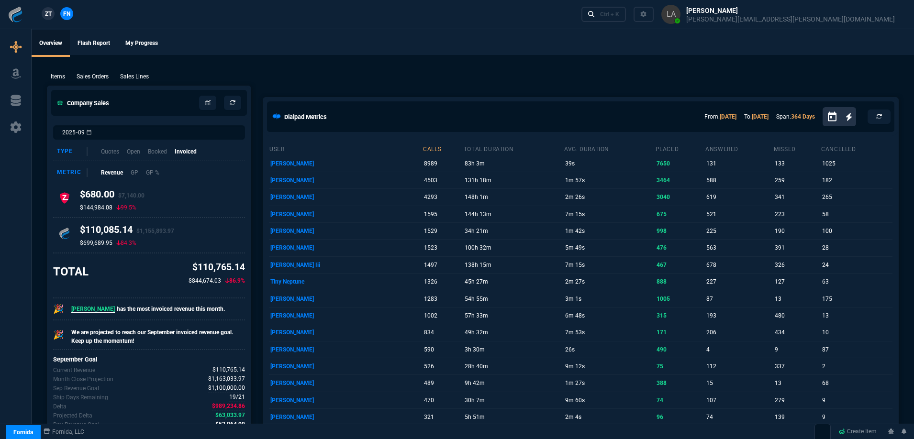
click at [52, 13] on link "ZT" at bounding box center [48, 13] width 13 height 13
click at [67, 14] on span "FN" at bounding box center [66, 14] width 7 height 9
click at [146, 75] on p "Sales Lines" at bounding box center [134, 76] width 29 height 9
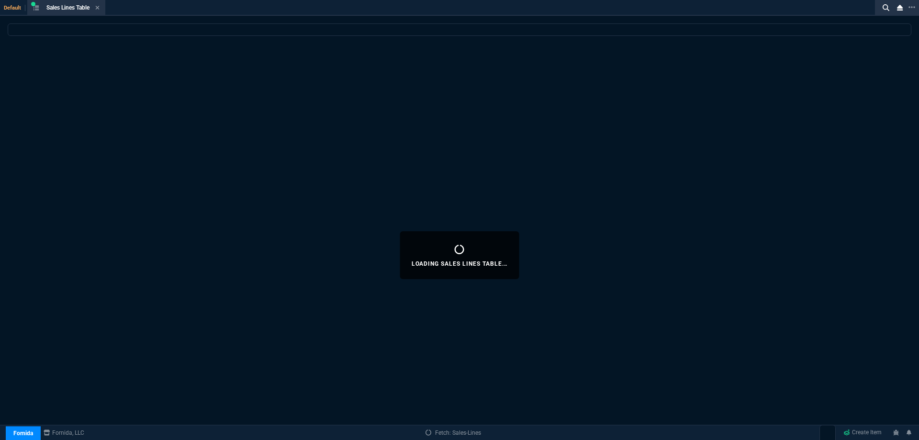
select select
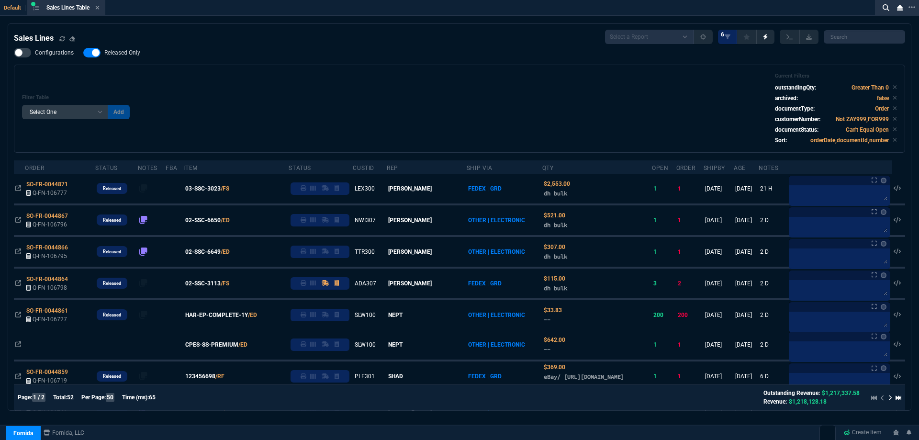
click at [124, 49] on label "Released Only" at bounding box center [116, 53] width 67 height 10
click at [83, 53] on input "Released Only" at bounding box center [83, 53] width 0 height 0
click at [269, 57] on div "Configurations Released Only Filter Table Select One Add Filter () Age () ATS (…" at bounding box center [459, 100] width 891 height 105
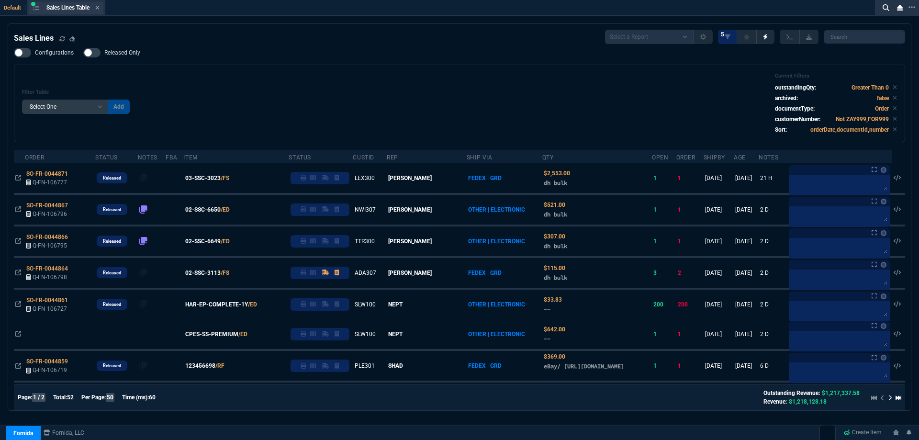
click at [101, 10] on div "Sales Lines Table Sales Line" at bounding box center [66, 8] width 74 height 12
click at [107, 51] on span "Released Only" at bounding box center [122, 53] width 36 height 8
click at [83, 53] on input "Released Only" at bounding box center [83, 53] width 0 height 0
click at [282, 58] on div "Configurations Released Only Filter Table Select One Add Filter () Age () ATS (…" at bounding box center [459, 95] width 891 height 94
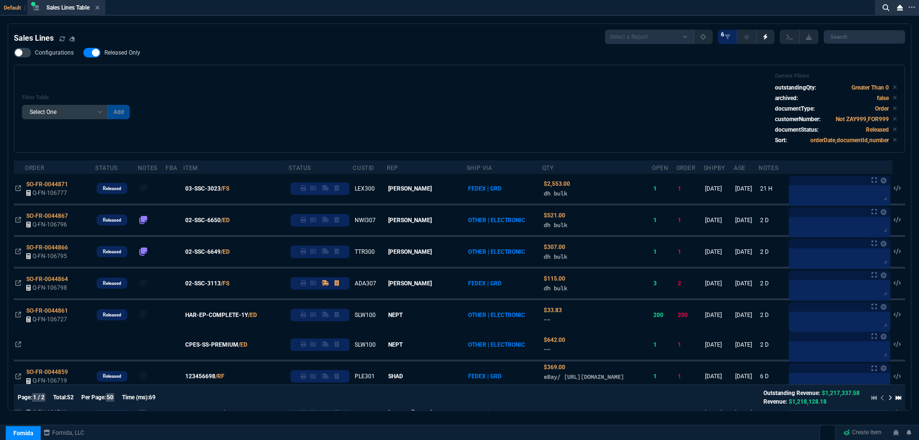
click at [128, 53] on span "Released Only" at bounding box center [122, 53] width 36 height 8
click at [83, 53] on input "Released Only" at bounding box center [83, 53] width 0 height 0
checkbox input "false"
click at [362, 78] on div "Filter Table Select One Add Filter () Age () ATS () Cond (itemVariantCode) Cust…" at bounding box center [459, 109] width 875 height 72
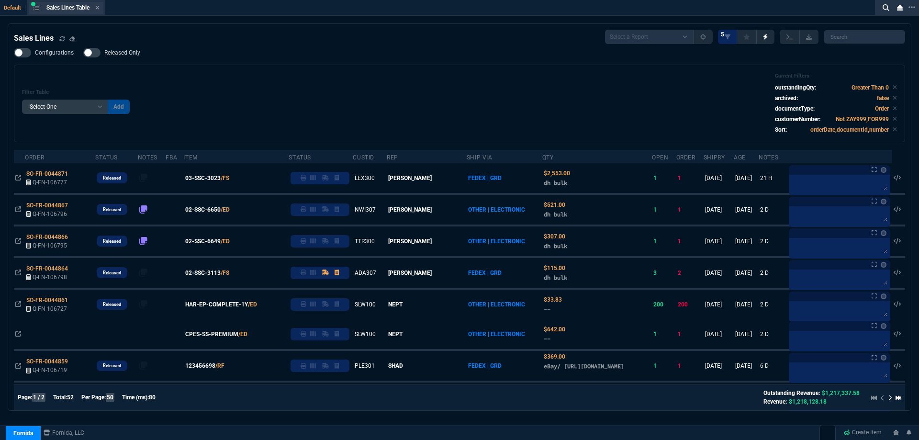
click at [101, 9] on div "Sales Lines Table Sales Line" at bounding box center [66, 8] width 74 height 12
click at [100, 9] on icon at bounding box center [98, 8] width 4 height 4
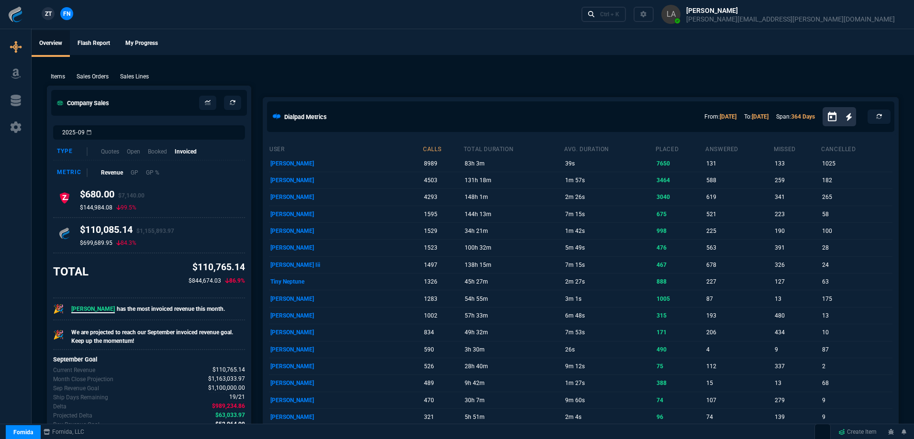
click at [101, 9] on div "ZT FN Ctrl + K" at bounding box center [457, 14] width 914 height 29
click at [51, 11] on span "ZT" at bounding box center [48, 14] width 7 height 9
click at [147, 78] on p "Sales Lines" at bounding box center [134, 76] width 29 height 9
select select
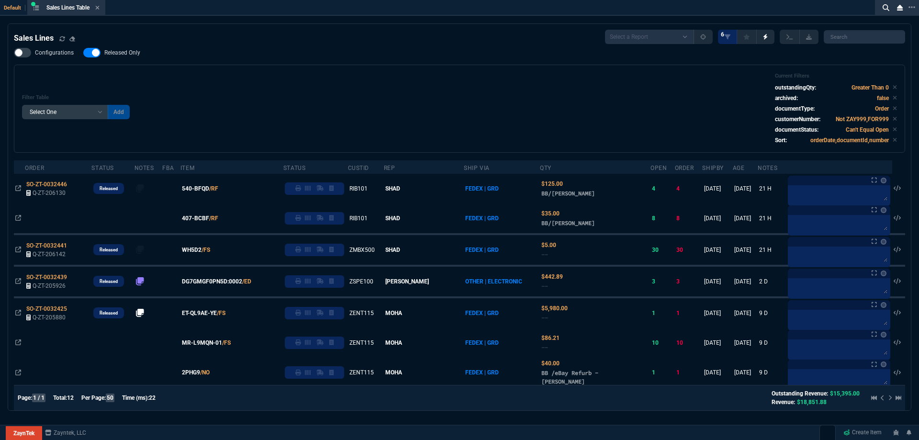
click at [120, 50] on span "Released Only" at bounding box center [122, 53] width 36 height 8
click at [83, 53] on input "Released Only" at bounding box center [83, 53] width 0 height 0
checkbox input "false"
click at [345, 83] on div "Filter Table Select One Add Filter () Age () ATS () Cond (itemVariantCode) Cust…" at bounding box center [459, 109] width 875 height 72
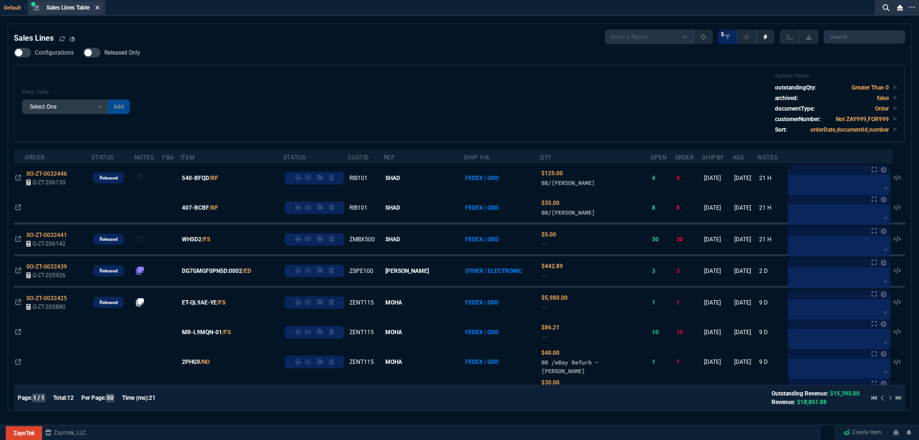
click at [98, 8] on icon at bounding box center [97, 8] width 4 height 6
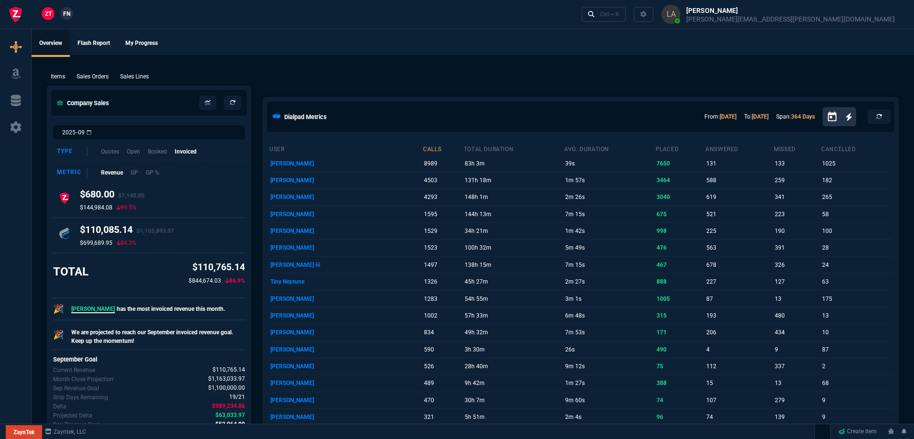
click at [66, 19] on link "FN" at bounding box center [66, 13] width 13 height 13
click at [140, 80] on p "Sales Lines" at bounding box center [134, 76] width 29 height 9
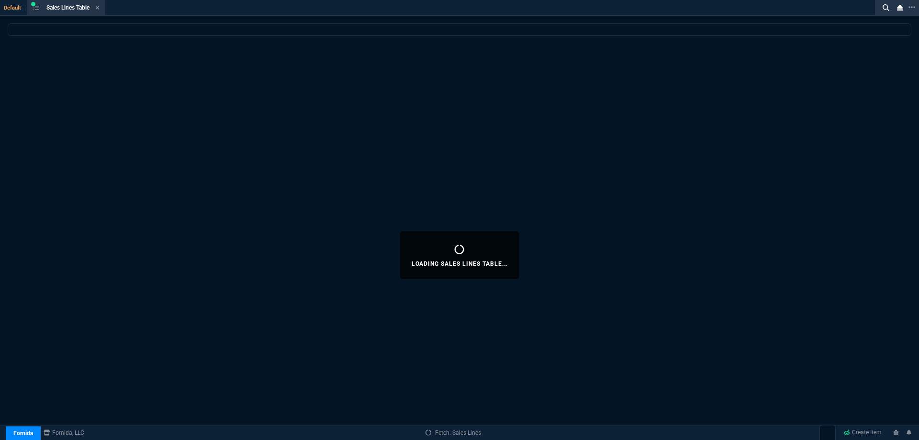
select select
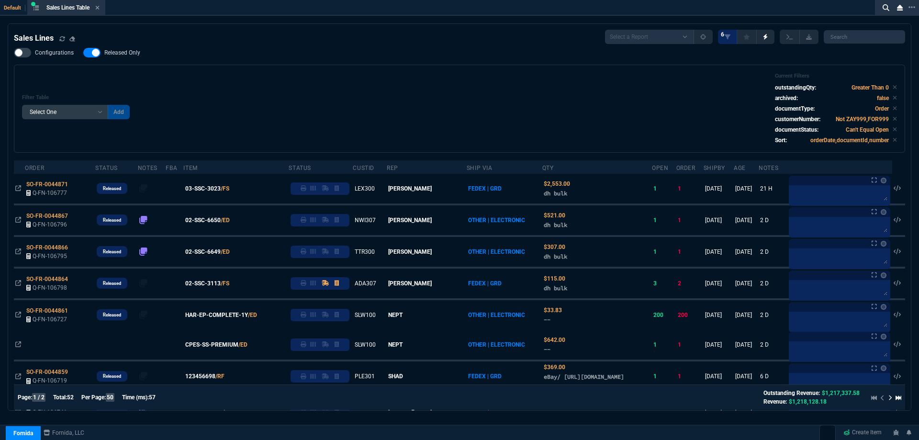
click at [120, 57] on label "Released Only" at bounding box center [116, 53] width 67 height 10
click at [83, 53] on input "Released Only" at bounding box center [83, 53] width 0 height 0
checkbox input "false"
click at [327, 88] on div "Filter Table Select One Add Filter () Age () ATS () Cond (itemVariantCode) Cust…" at bounding box center [459, 109] width 875 height 72
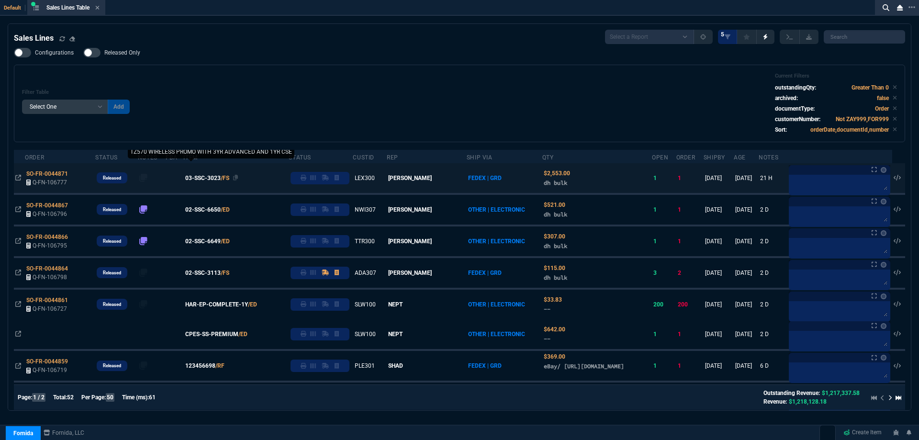
click at [206, 179] on span "03-SSC-3023" at bounding box center [202, 178] width 35 height 9
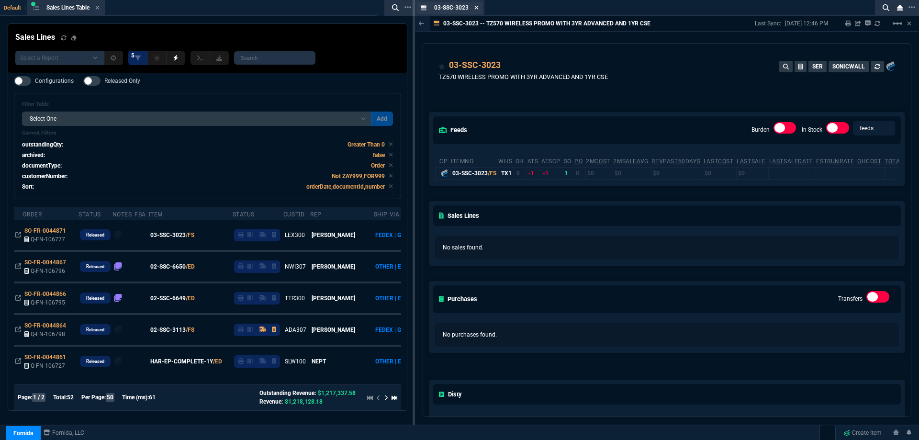
click at [474, 6] on icon at bounding box center [476, 8] width 4 height 6
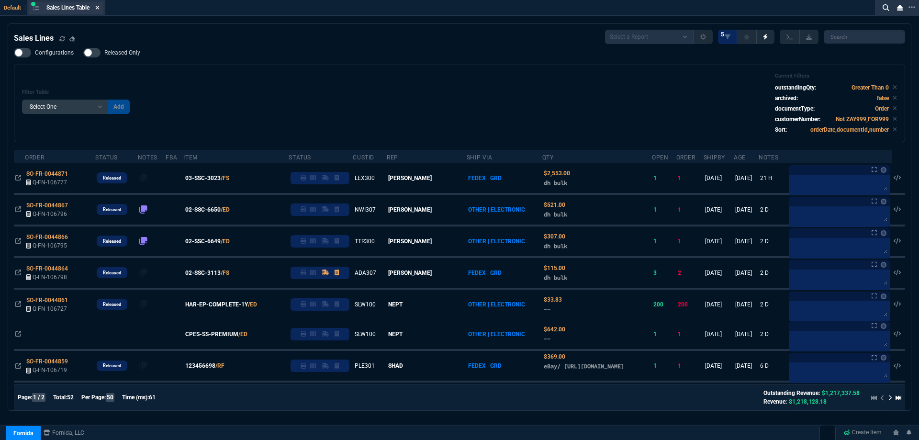
click at [100, 10] on icon at bounding box center [97, 8] width 4 height 6
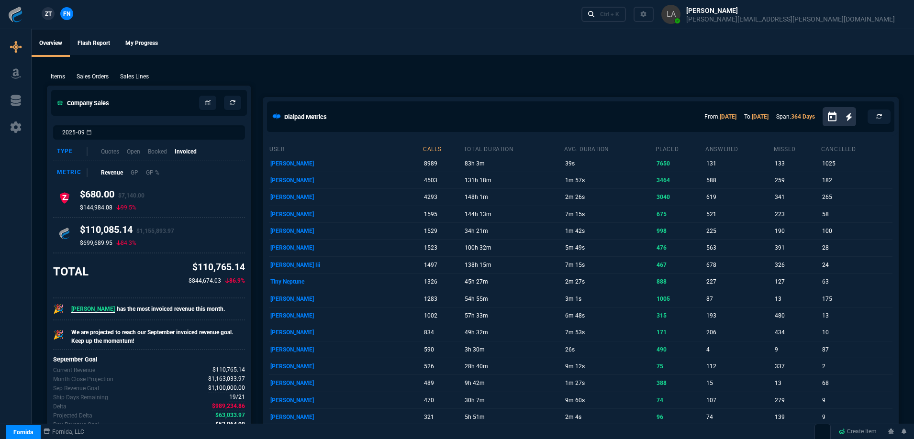
click at [45, 12] on span "ZT" at bounding box center [48, 14] width 7 height 9
click at [125, 74] on p "Sales Lines" at bounding box center [134, 76] width 29 height 9
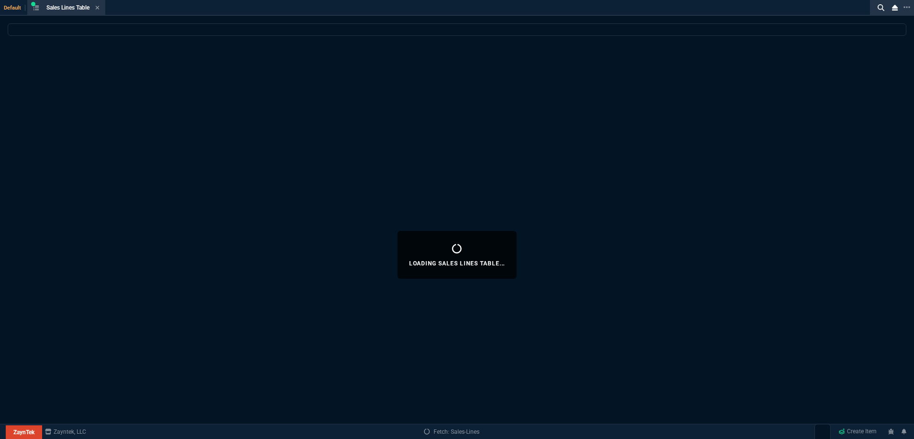
select select
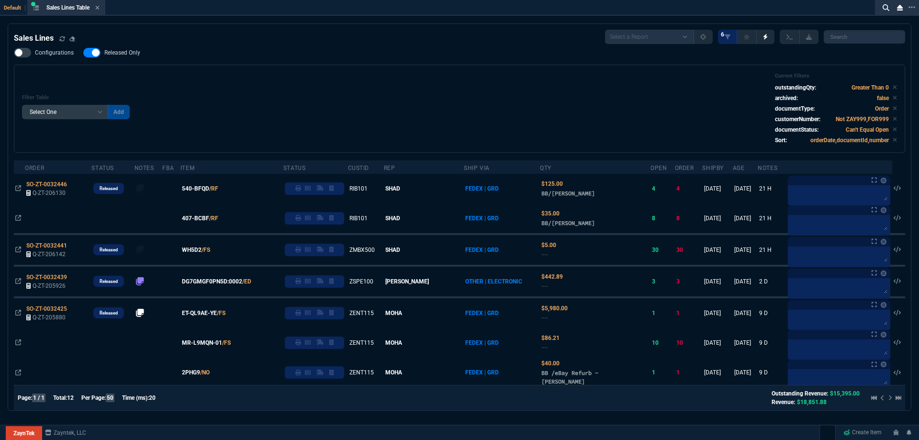
click at [107, 48] on label "Released Only" at bounding box center [116, 53] width 67 height 10
click at [83, 53] on input "Released Only" at bounding box center [83, 53] width 0 height 0
checkbox input "false"
click at [242, 88] on div "Filter Table Select One Add Filter () Age () ATS () Cond (itemVariantCode) Cust…" at bounding box center [459, 109] width 875 height 72
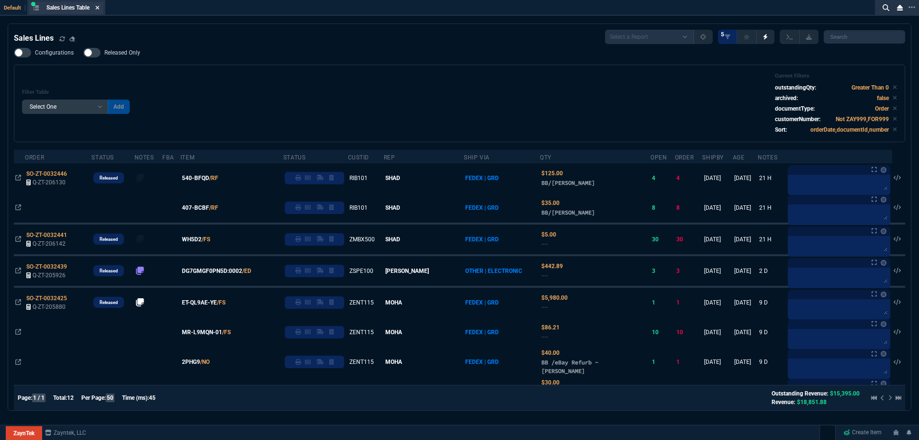
click at [97, 7] on icon at bounding box center [97, 8] width 4 height 6
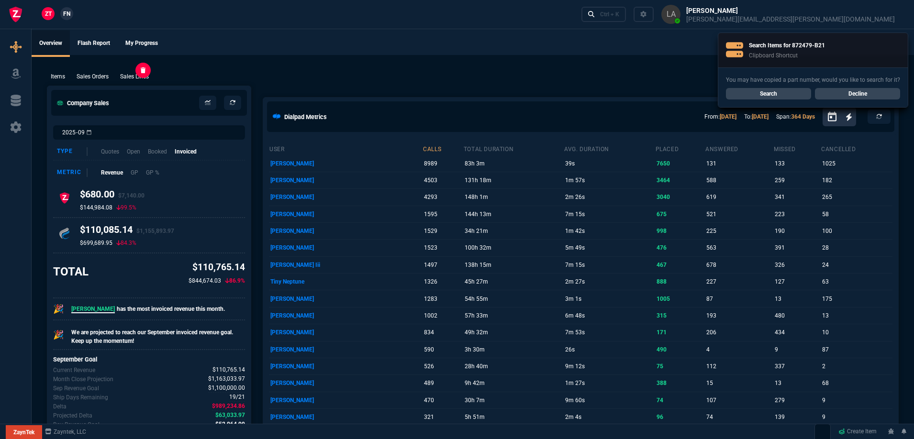
click at [132, 76] on p "Sales Lines" at bounding box center [134, 76] width 29 height 9
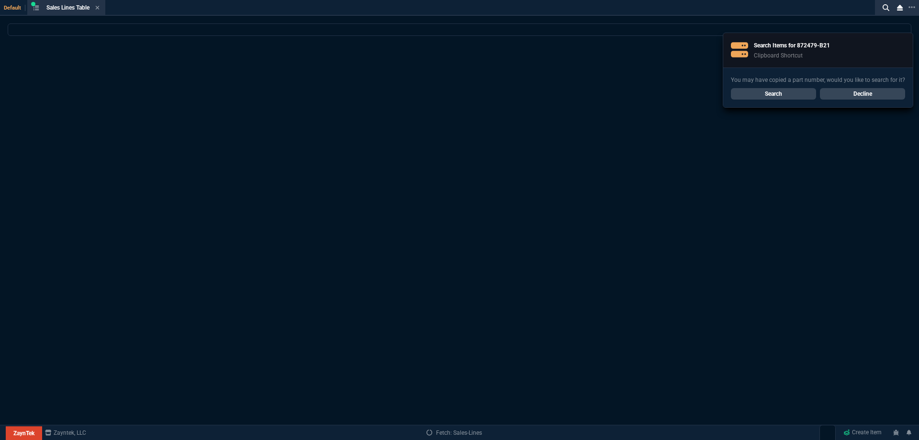
select select
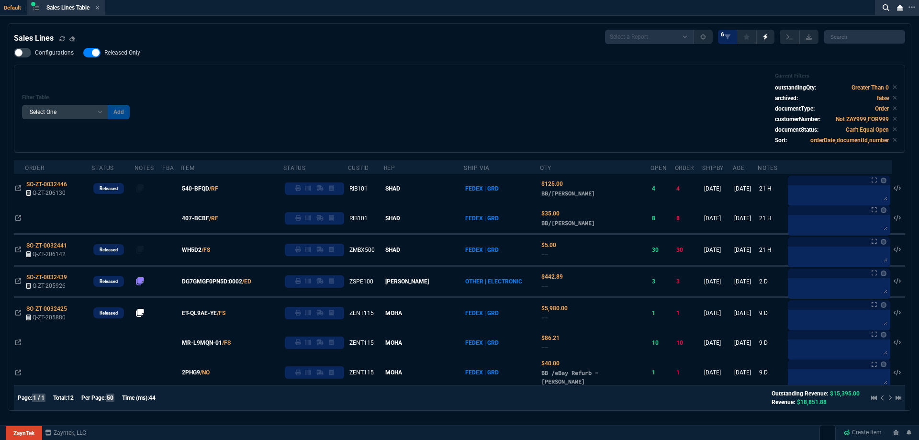
click at [126, 54] on span "Released Only" at bounding box center [122, 53] width 36 height 8
click at [83, 53] on input "Released Only" at bounding box center [83, 53] width 0 height 0
checkbox input "false"
click at [247, 78] on div "Filter Table Select One Add Filter () Age () ATS () Cond (itemVariantCode) Cust…" at bounding box center [459, 109] width 875 height 72
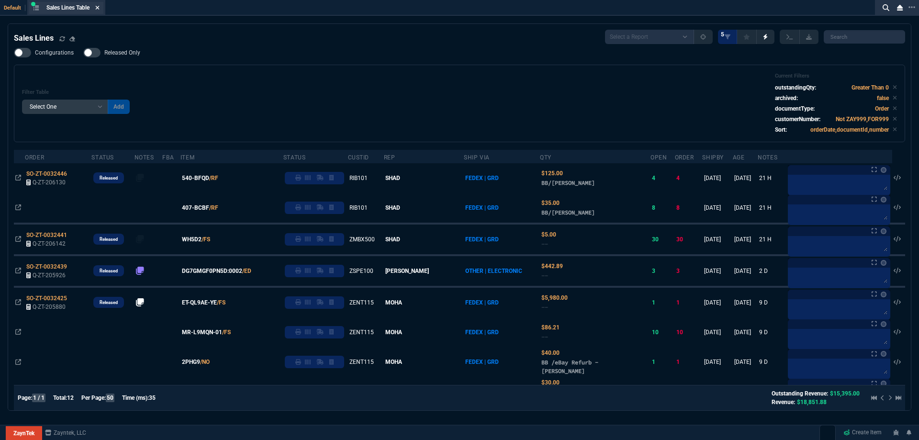
click at [100, 7] on icon at bounding box center [97, 8] width 4 height 6
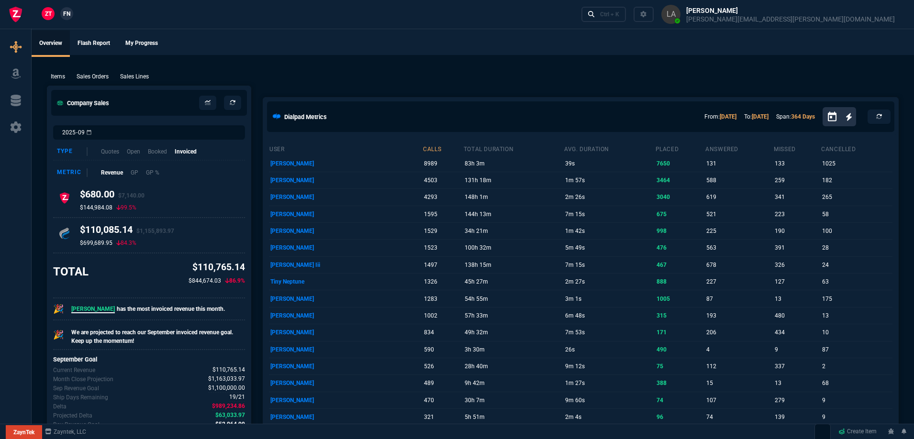
click at [68, 11] on span "FN" at bounding box center [66, 14] width 7 height 9
click at [127, 78] on p "Sales Lines" at bounding box center [134, 76] width 29 height 9
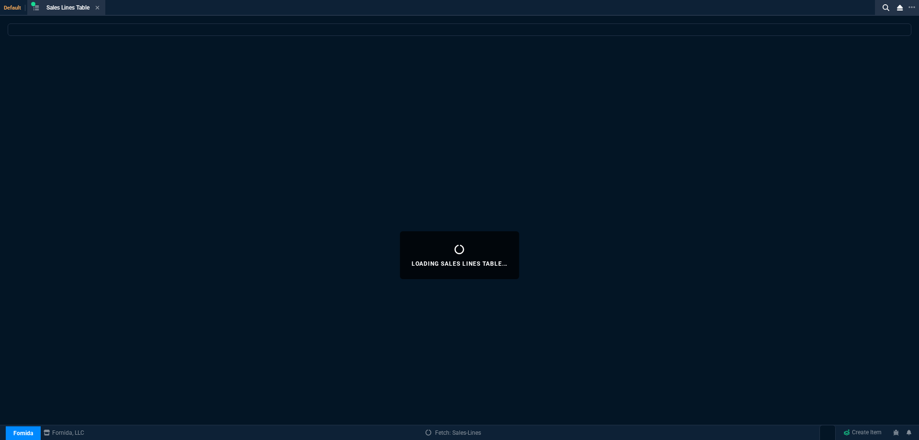
select select
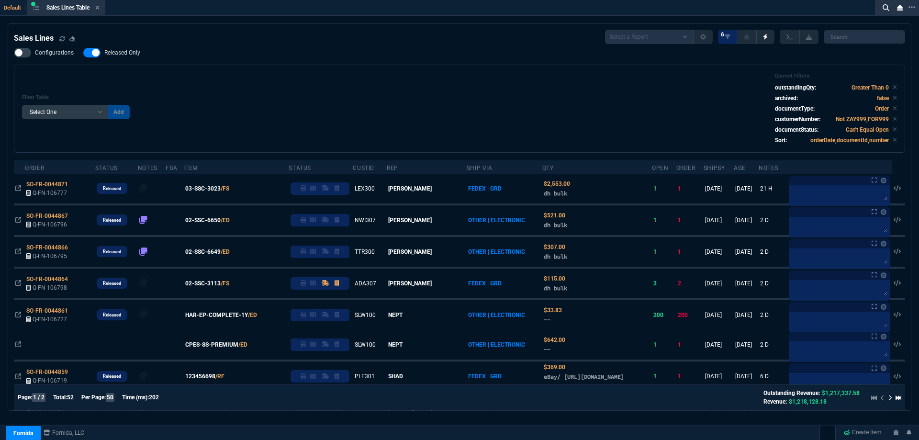
click at [113, 54] on span "Released Only" at bounding box center [122, 53] width 36 height 8
click at [83, 53] on input "Released Only" at bounding box center [83, 53] width 0 height 0
checkbox input "false"
click at [236, 74] on div "Filter Table Select One Add Filter () Age () ATS () Cond (itemVariantCode) Cust…" at bounding box center [459, 109] width 875 height 72
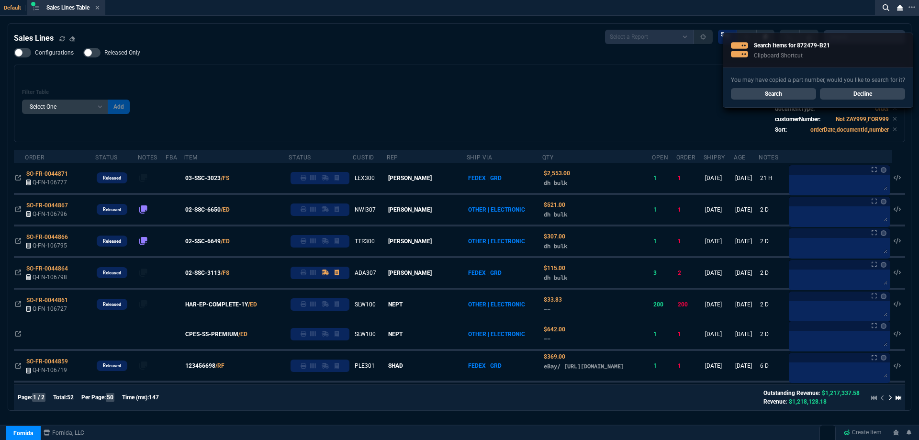
click at [854, 91] on link "Decline" at bounding box center [862, 93] width 85 height 11
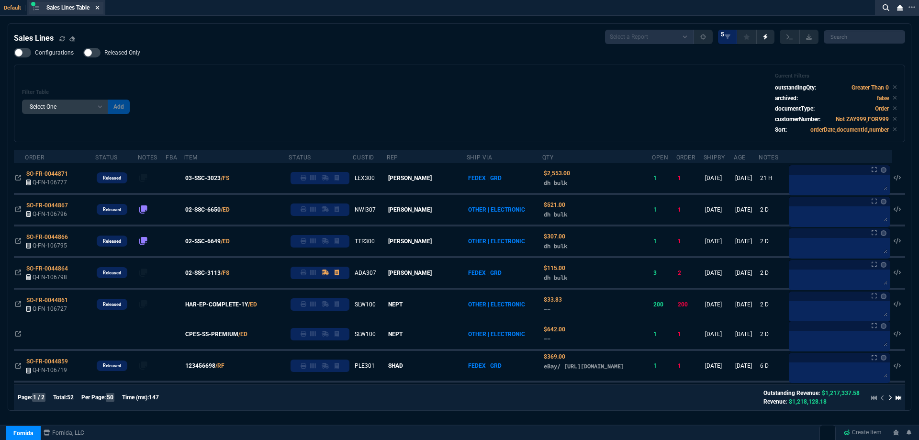
click at [98, 7] on icon at bounding box center [97, 8] width 4 height 6
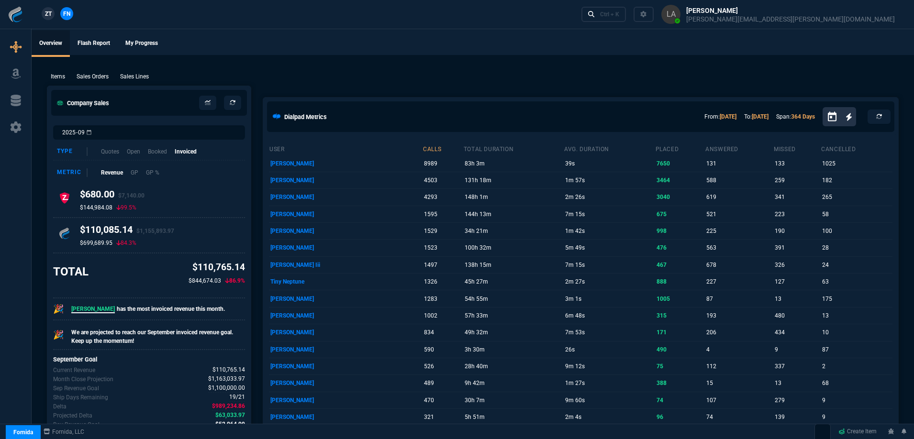
click at [54, 16] on link "ZT" at bounding box center [48, 13] width 13 height 13
click at [133, 74] on p "Sales Lines" at bounding box center [134, 76] width 29 height 9
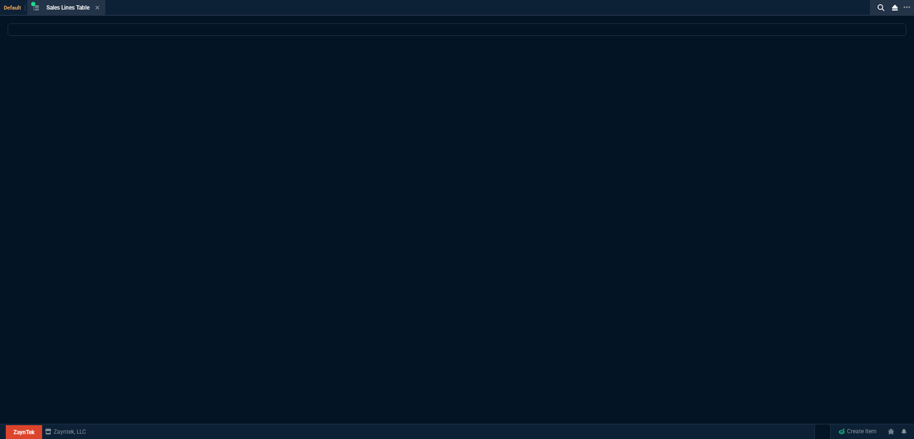
select select
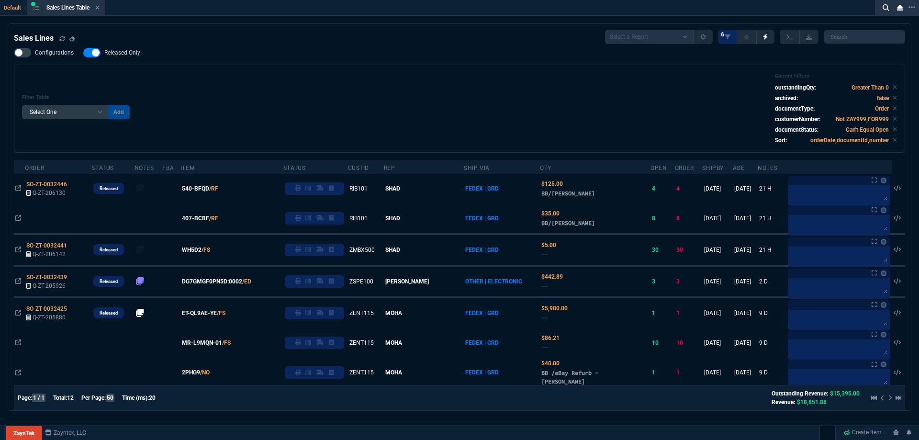
click at [126, 55] on span "Released Only" at bounding box center [122, 53] width 36 height 8
click at [83, 53] on input "Released Only" at bounding box center [83, 53] width 0 height 0
click at [191, 83] on div "Filter Table Select One Add Filter () Age () ATS () Cond (itemVariantCode) Cust…" at bounding box center [459, 109] width 875 height 72
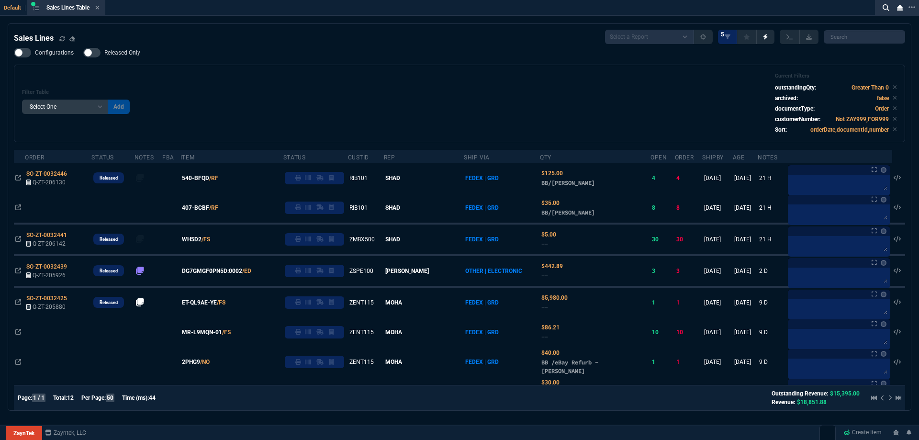
click at [122, 52] on span "Released Only" at bounding box center [122, 53] width 36 height 8
click at [83, 53] on input "Released Only" at bounding box center [83, 53] width 0 height 0
click at [275, 79] on div "Filter Table Select One Add Filter () Age () ATS () Cond (itemVariantCode) Cust…" at bounding box center [459, 103] width 875 height 61
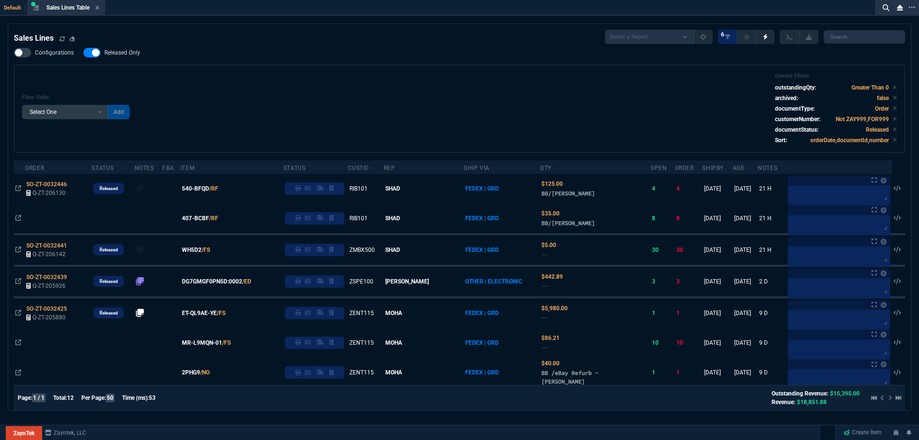
click at [133, 52] on span "Released Only" at bounding box center [122, 53] width 36 height 8
click at [83, 53] on input "Released Only" at bounding box center [83, 53] width 0 height 0
checkbox input "false"
click at [290, 85] on div "Filter Table Select One Add Filter () Age () ATS () Cond (itemVariantCode) Cust…" at bounding box center [459, 109] width 875 height 72
